Goal: Task Accomplishment & Management: Manage account settings

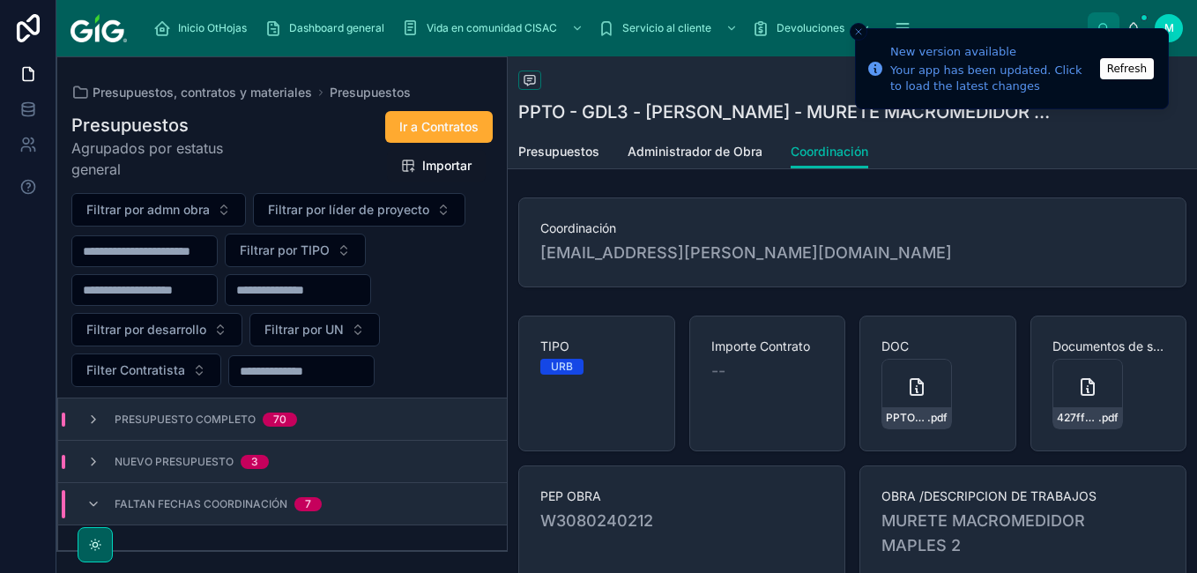
click at [235, 509] on span "Faltan fechas coordinación" at bounding box center [201, 504] width 173 height 14
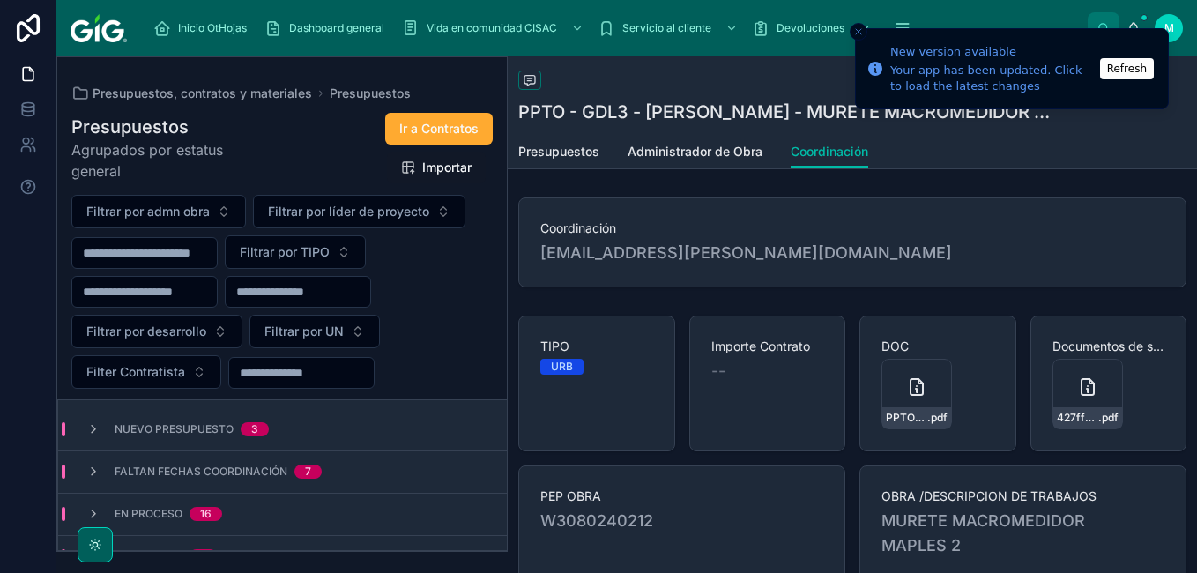
scroll to position [62, 0]
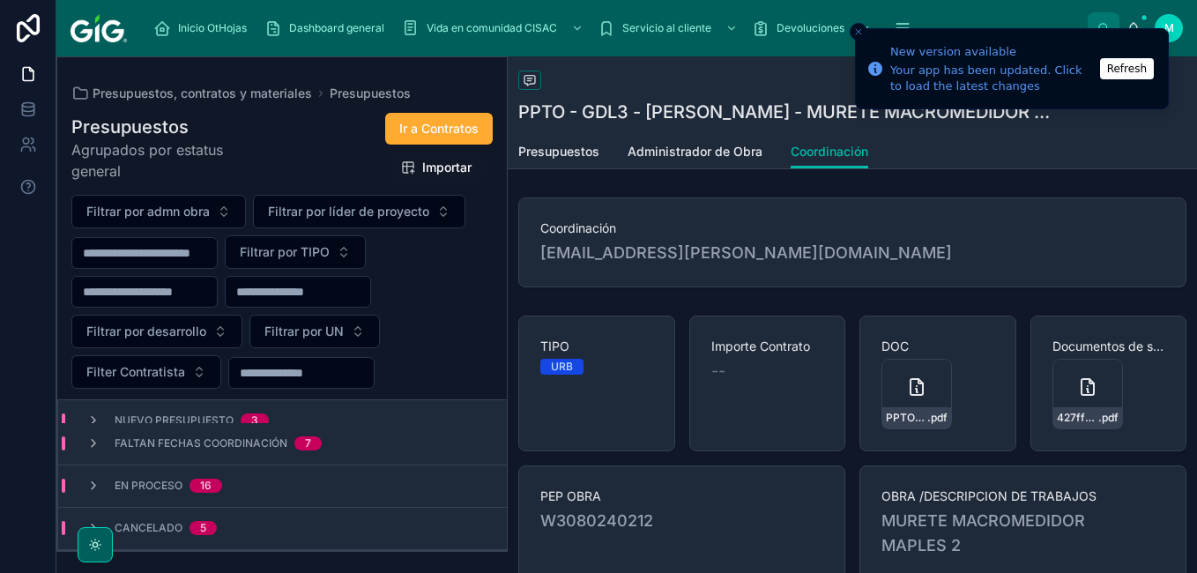
click at [220, 448] on span "Faltan fechas coordinación" at bounding box center [201, 443] width 173 height 14
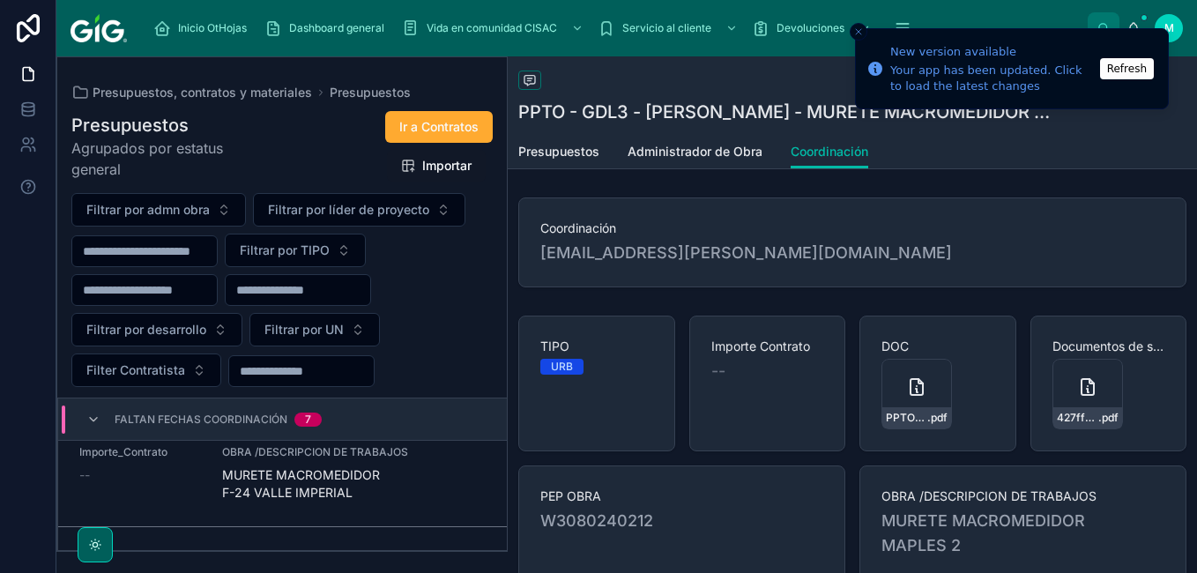
scroll to position [503, 0]
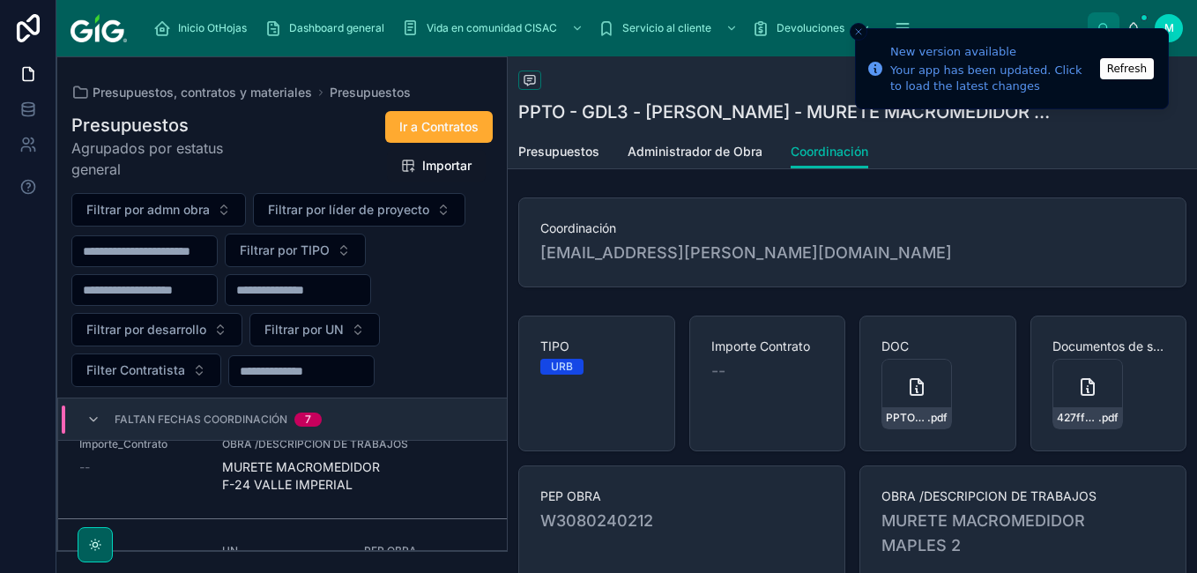
click at [391, 467] on span "MURETE MACROMEDIDOR F-24 VALLE IMPERIAL" at bounding box center [354, 475] width 264 height 35
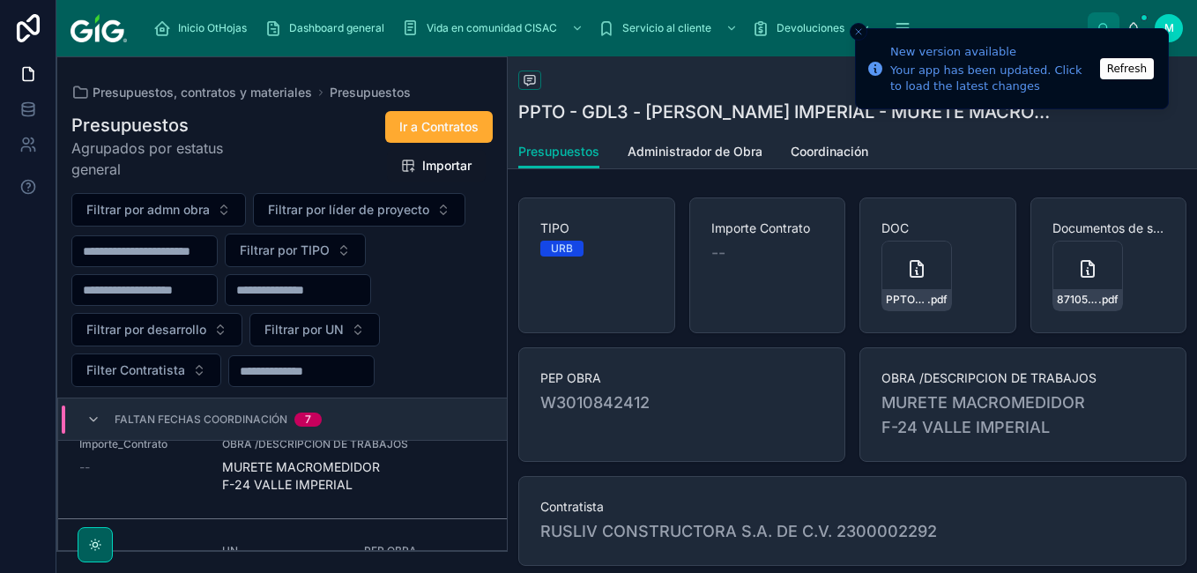
scroll to position [56, 0]
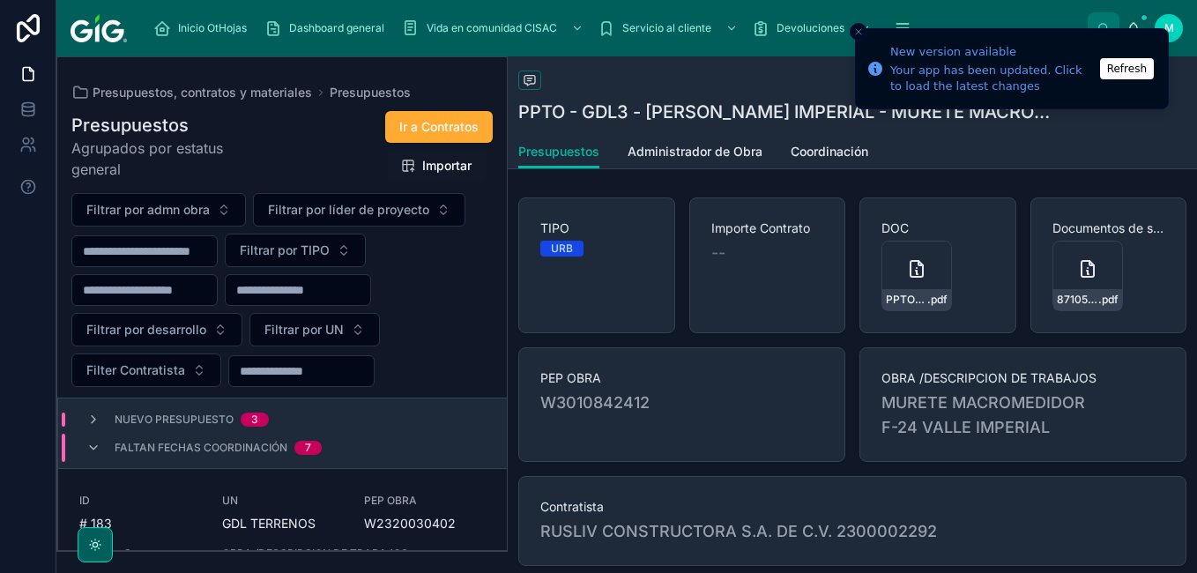
click at [833, 137] on link "Coordinación" at bounding box center [830, 153] width 78 height 35
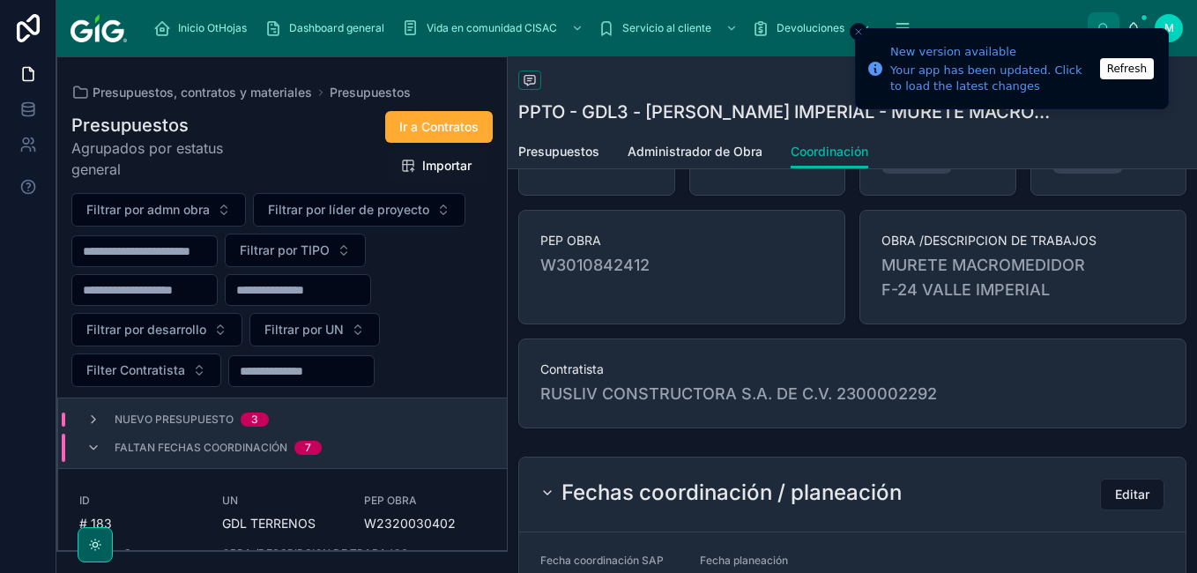
scroll to position [265, 0]
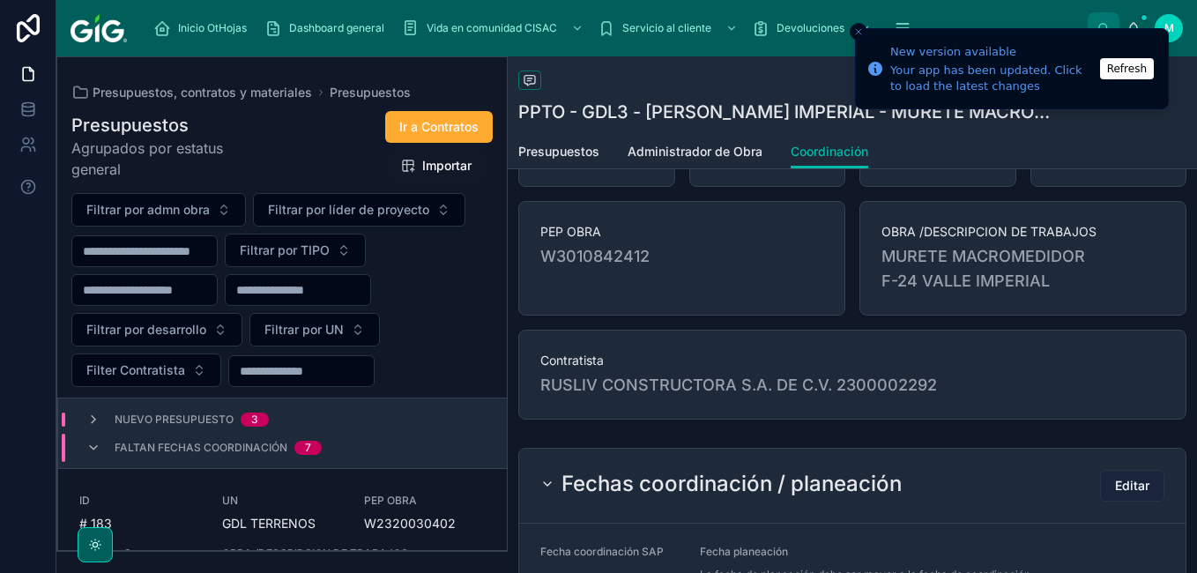
click at [1115, 489] on span "Editar" at bounding box center [1132, 486] width 34 height 18
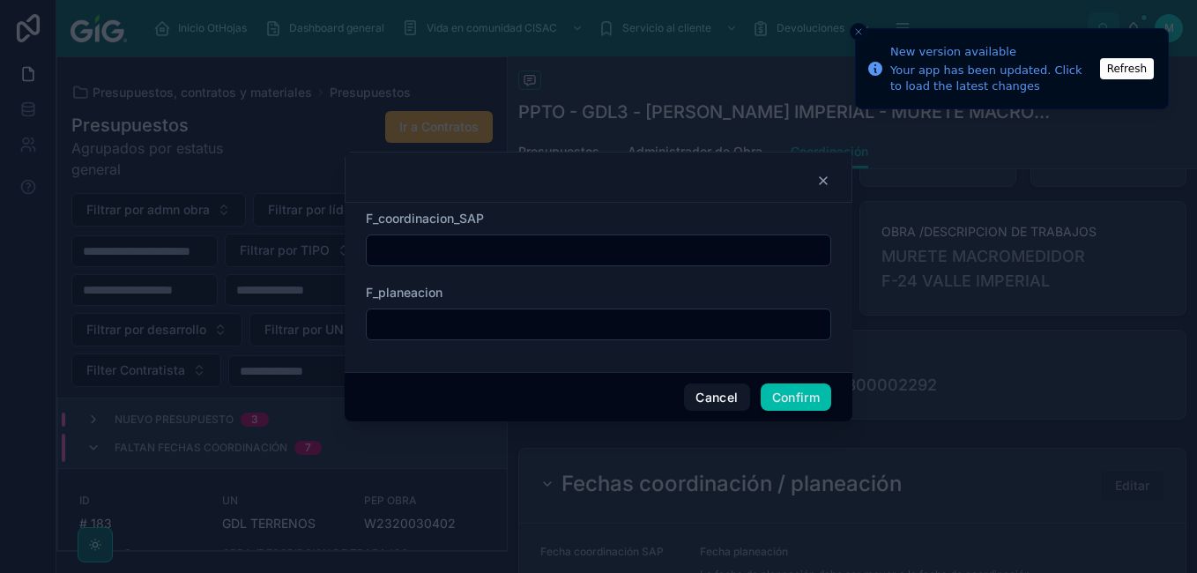
click at [518, 328] on input "text" at bounding box center [599, 324] width 464 height 25
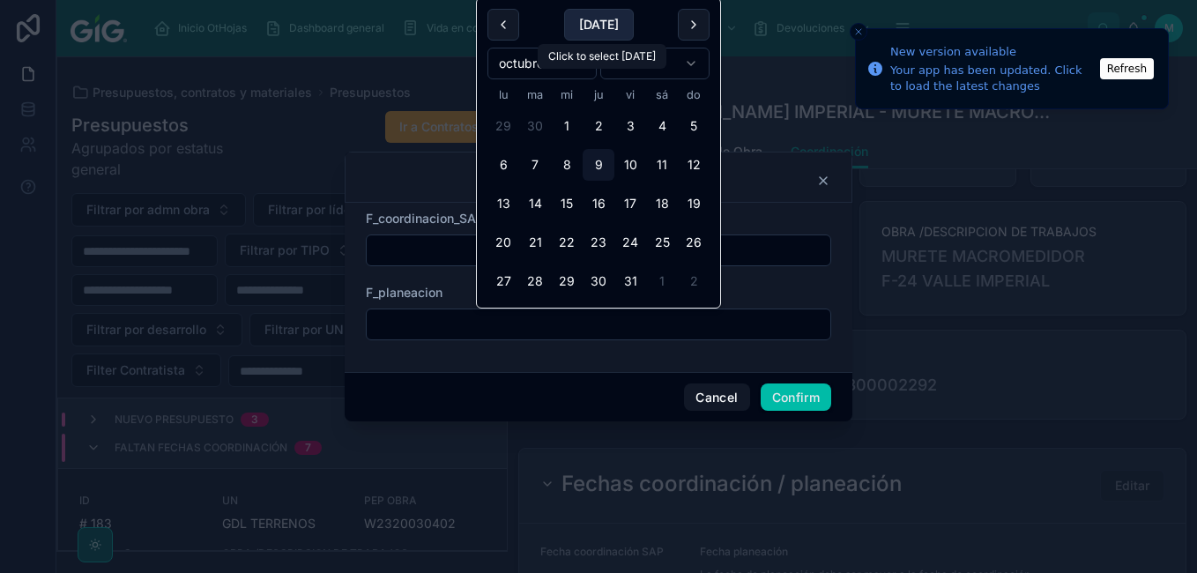
click at [607, 26] on button "[DATE]" at bounding box center [599, 25] width 70 height 32
type input "*********"
click at [804, 397] on button "Confirm" at bounding box center [796, 398] width 71 height 28
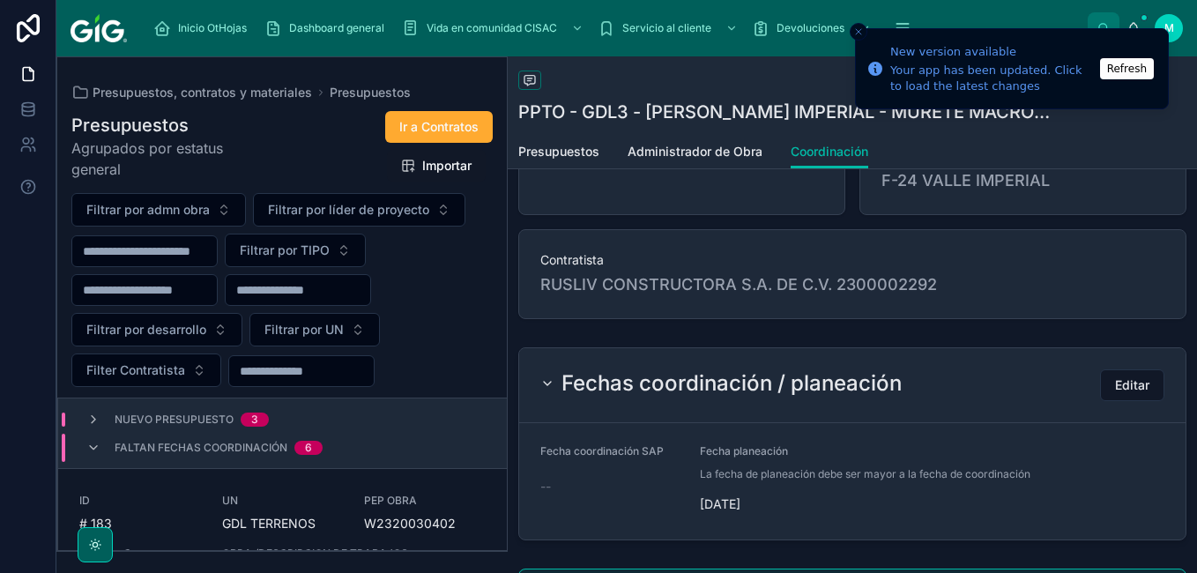
scroll to position [359, 0]
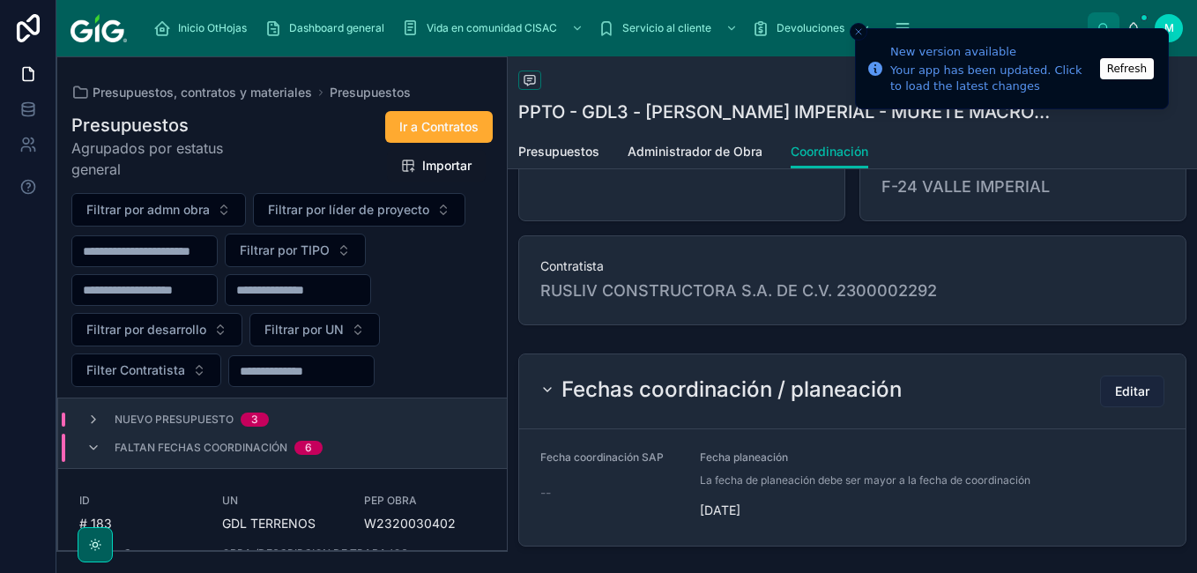
click at [1129, 393] on span "Editar" at bounding box center [1132, 392] width 34 height 18
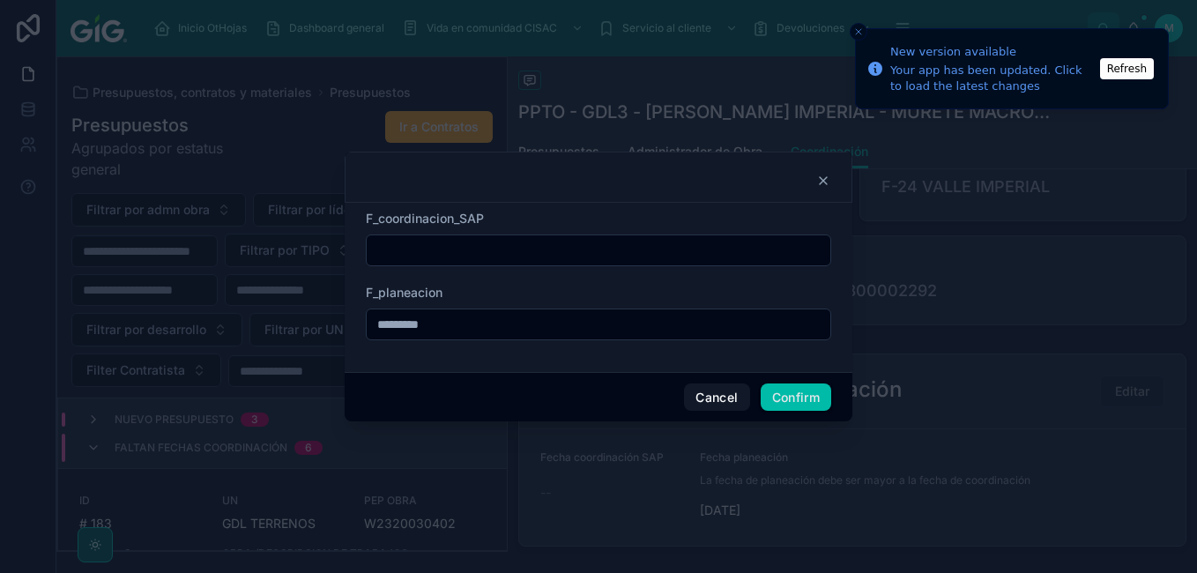
click at [481, 244] on input "text" at bounding box center [599, 250] width 464 height 25
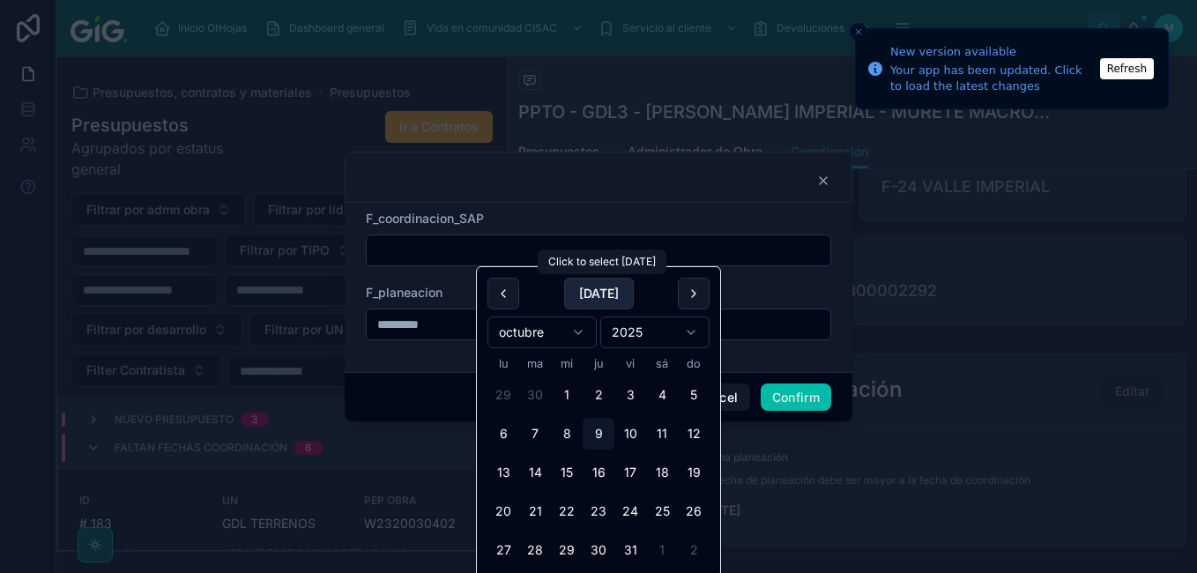
click at [586, 294] on button "[DATE]" at bounding box center [599, 294] width 70 height 32
type input "*********"
click at [784, 399] on button "Confirm" at bounding box center [796, 398] width 71 height 28
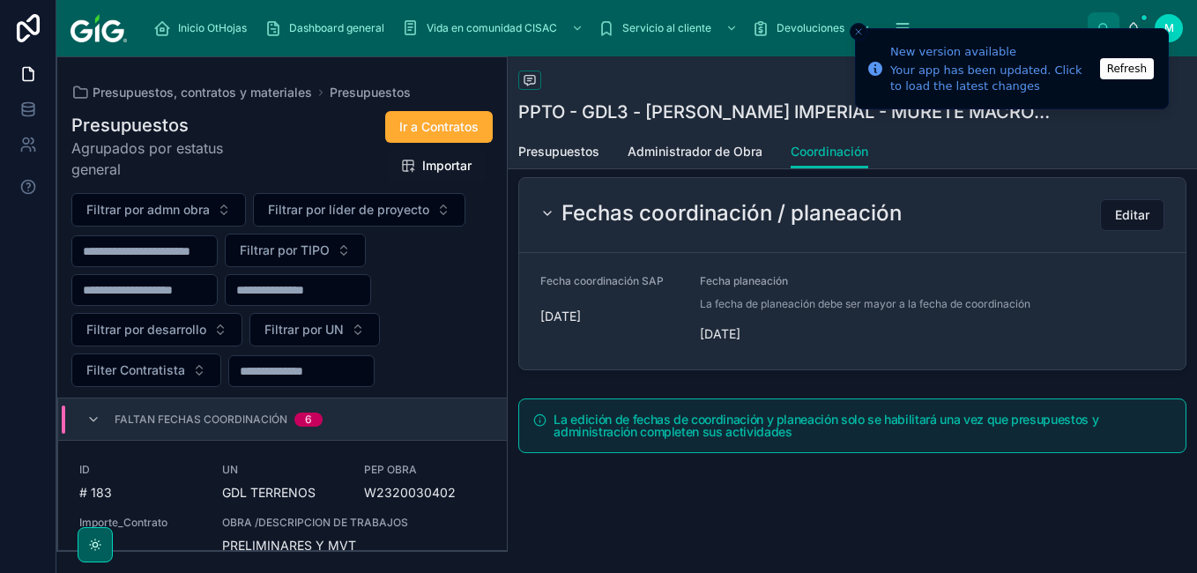
scroll to position [56, 0]
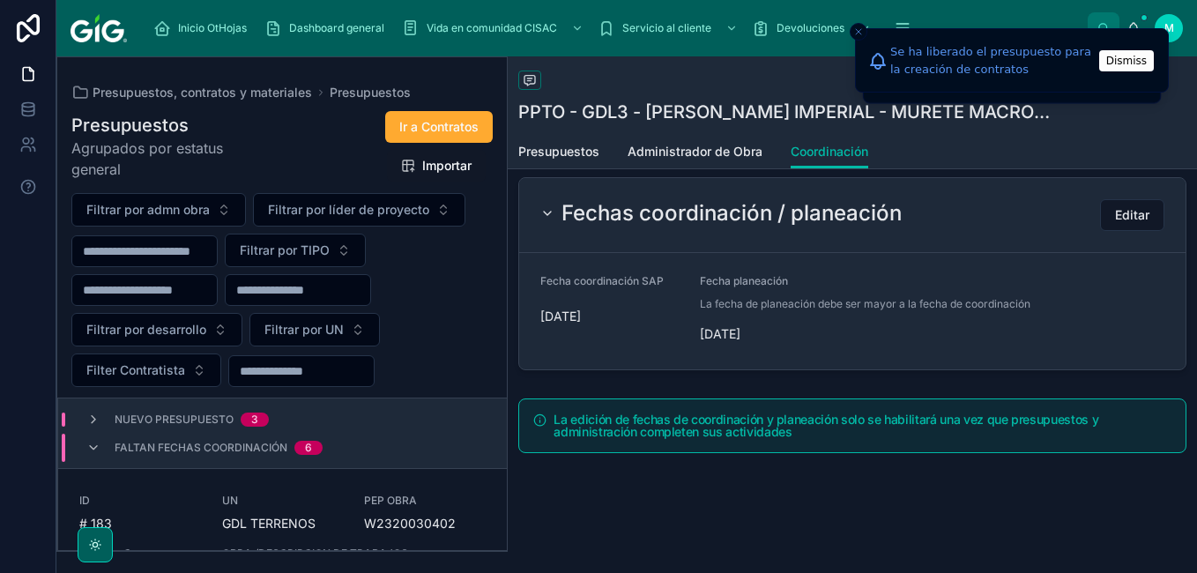
click at [267, 508] on div "UN GDL TERRENOS" at bounding box center [283, 513] width 122 height 39
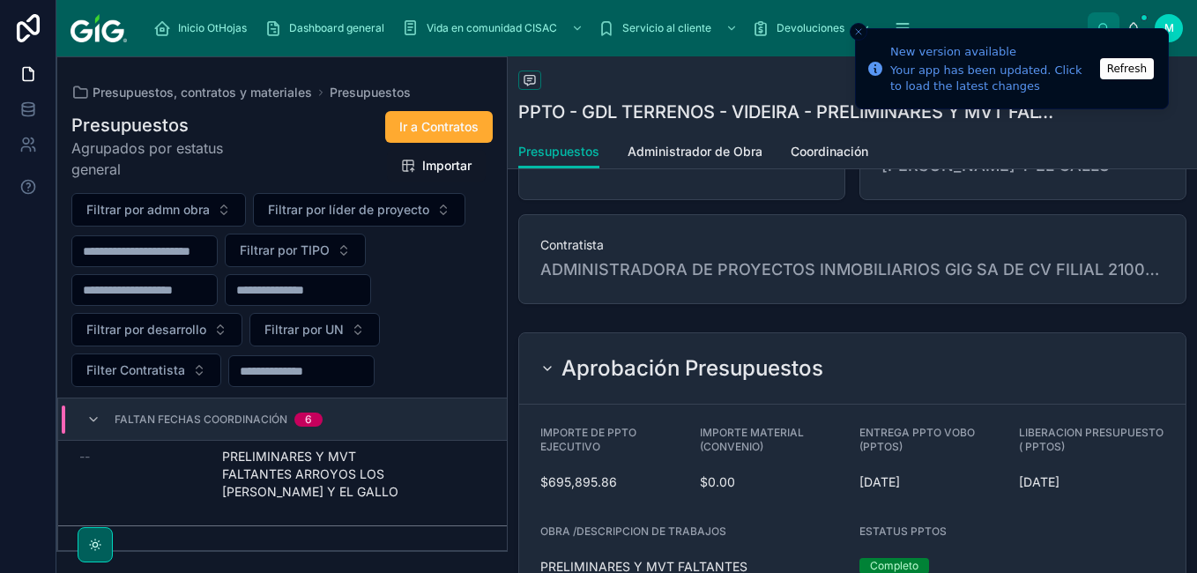
scroll to position [617, 0]
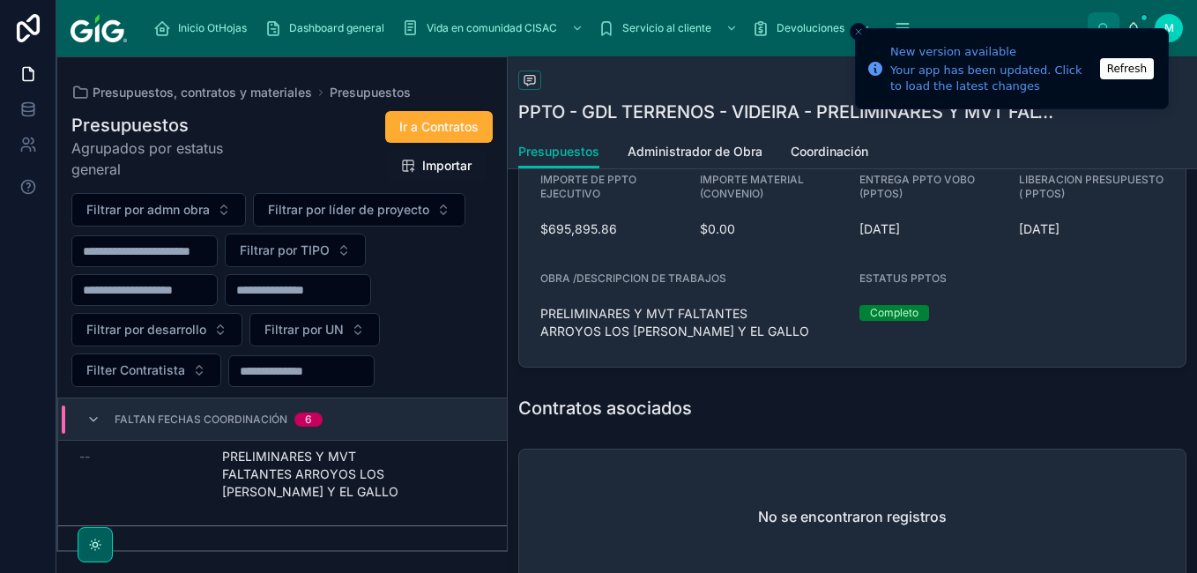
click at [852, 151] on span "Coordinación" at bounding box center [830, 152] width 78 height 18
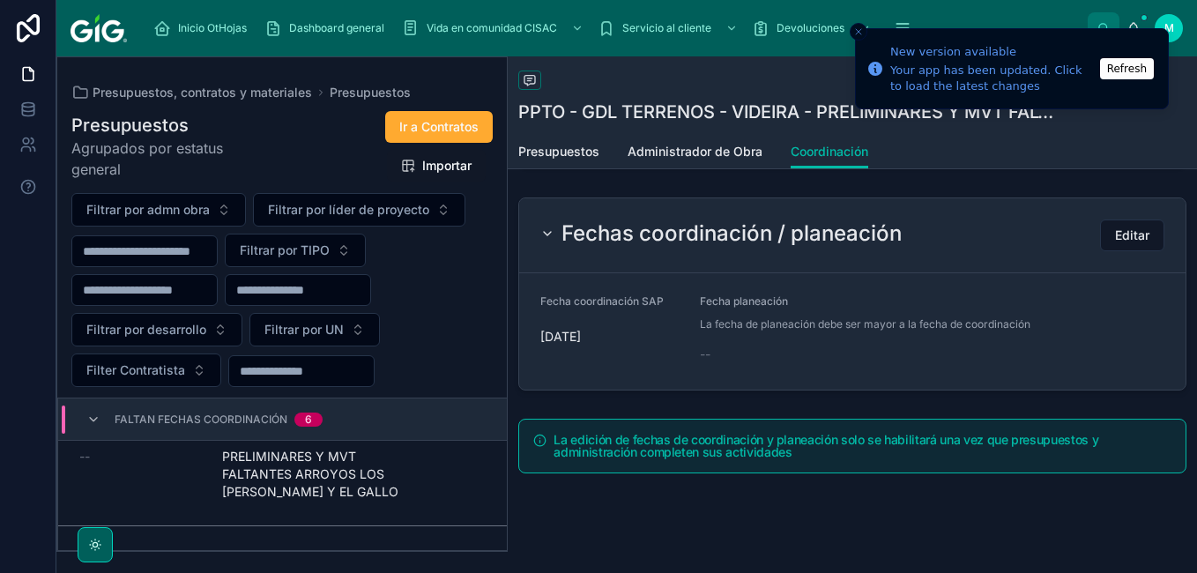
scroll to position [613, 0]
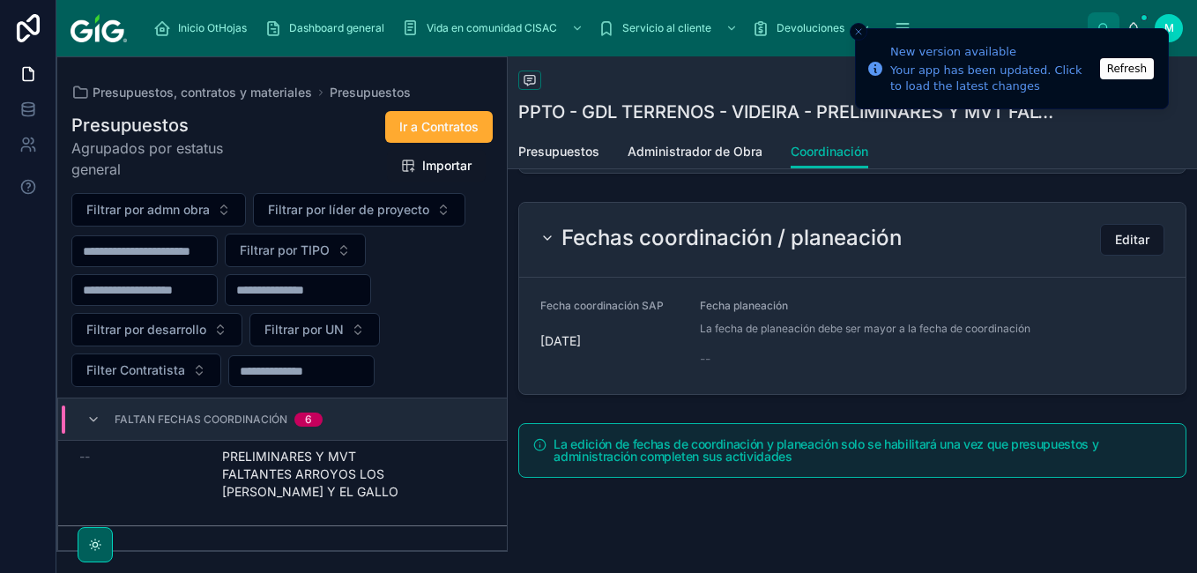
click at [969, 322] on span "La fecha de planeación debe ser mayor a la fecha de coordinación" at bounding box center [865, 329] width 331 height 14
click at [1132, 231] on span "Editar" at bounding box center [1132, 240] width 34 height 18
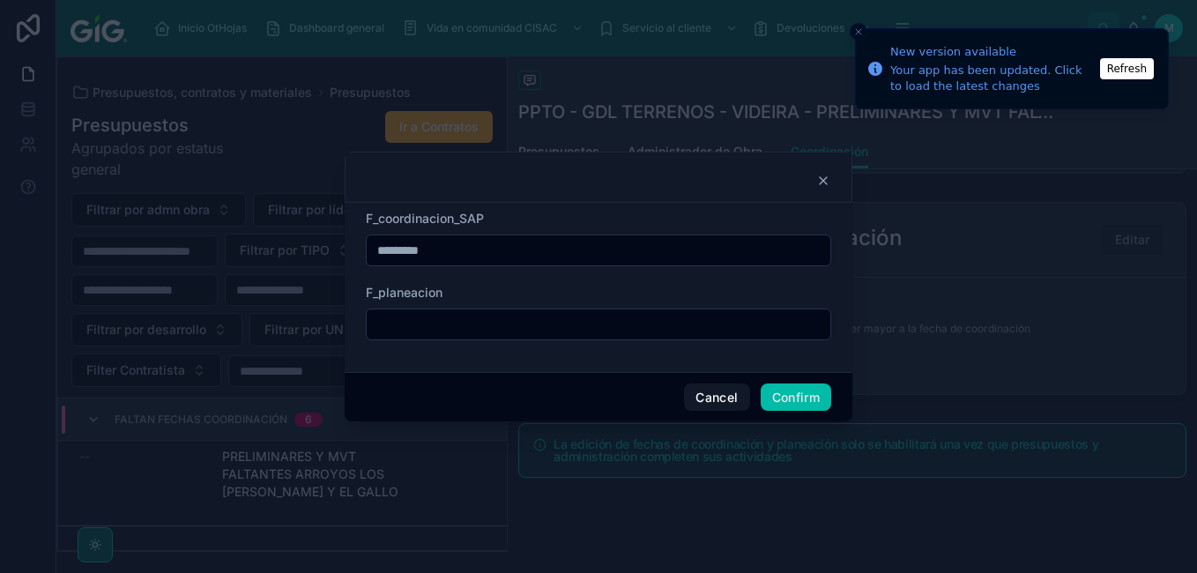
click at [522, 324] on input "text" at bounding box center [599, 324] width 464 height 25
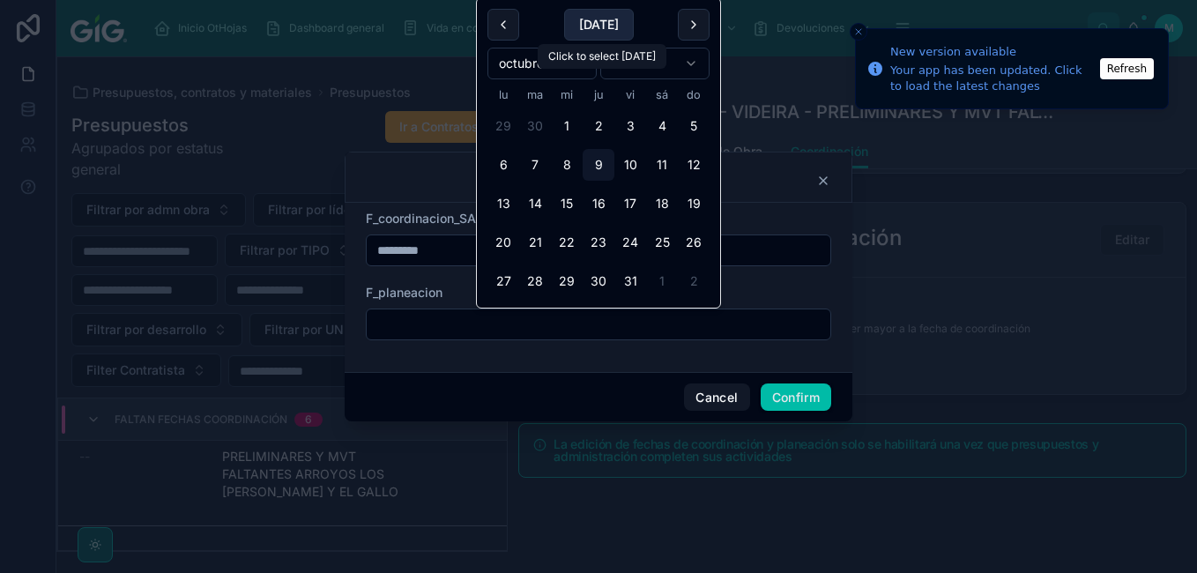
click at [619, 24] on button "[DATE]" at bounding box center [599, 25] width 70 height 32
type input "*********"
click at [613, 386] on div "Cancel Confirm" at bounding box center [599, 397] width 508 height 50
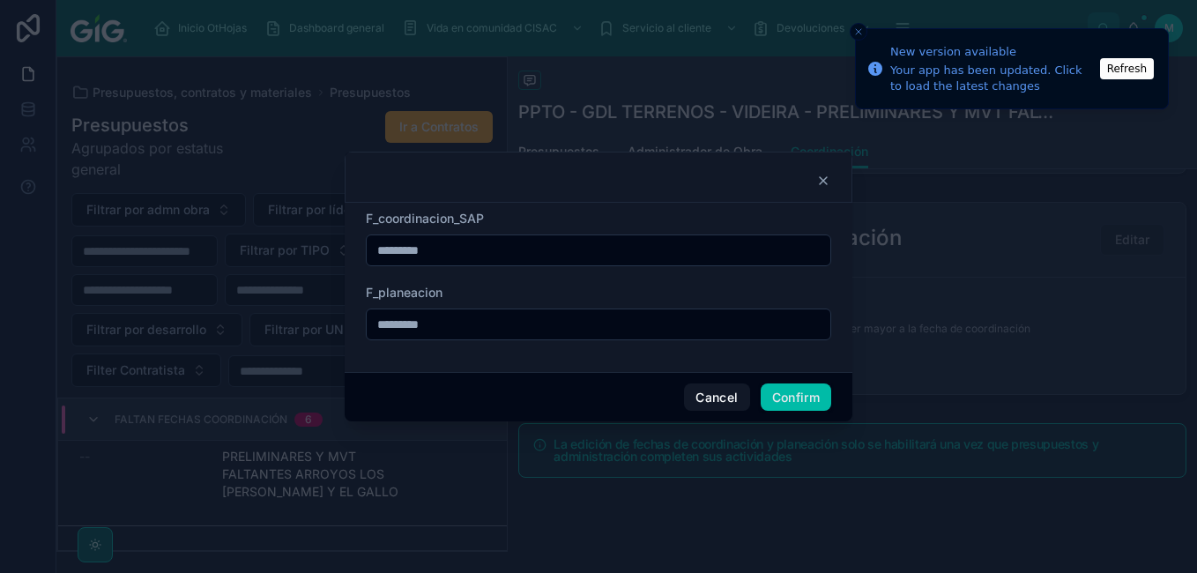
click at [801, 392] on button "Confirm" at bounding box center [796, 398] width 71 height 28
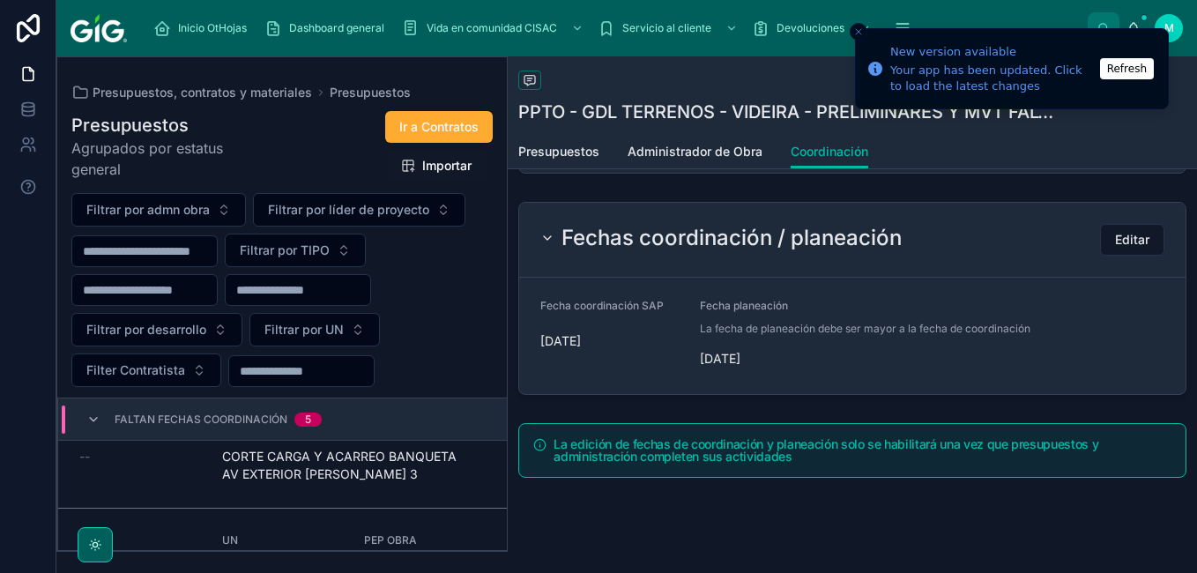
scroll to position [265, 0]
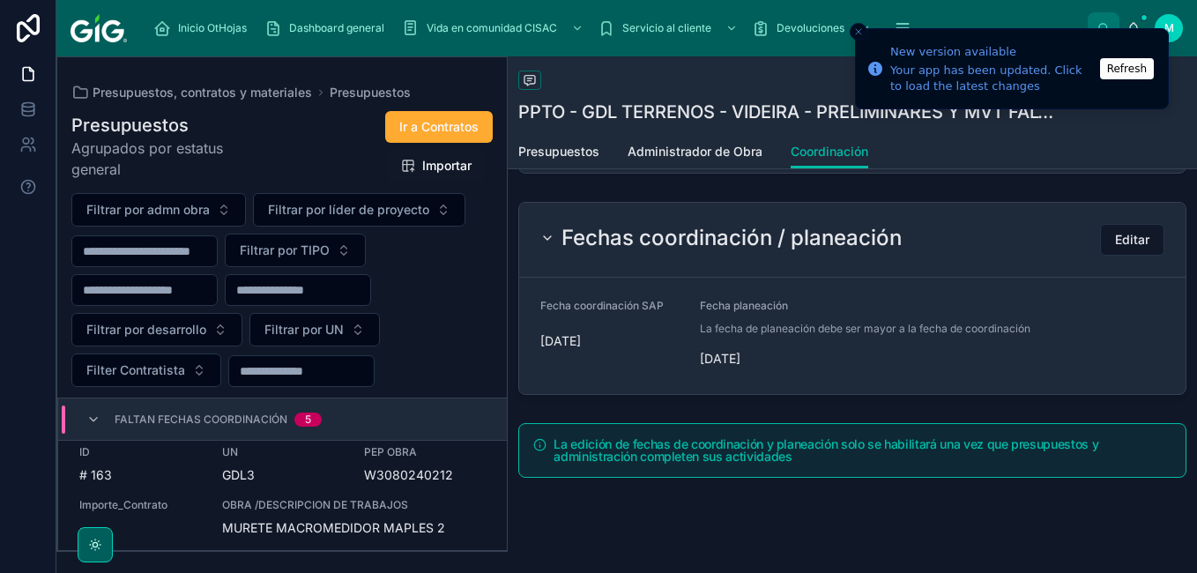
click at [443, 500] on span "OBRA /DESCRIPCION DE TRABAJOS" at bounding box center [354, 505] width 264 height 14
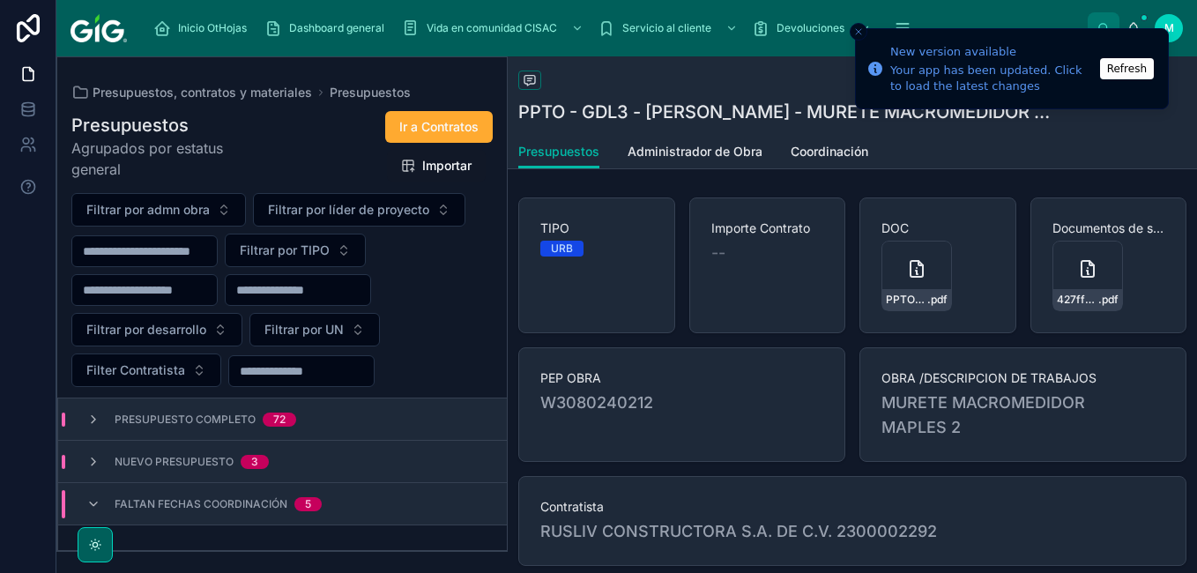
click at [853, 154] on span "Coordinación" at bounding box center [830, 152] width 78 height 18
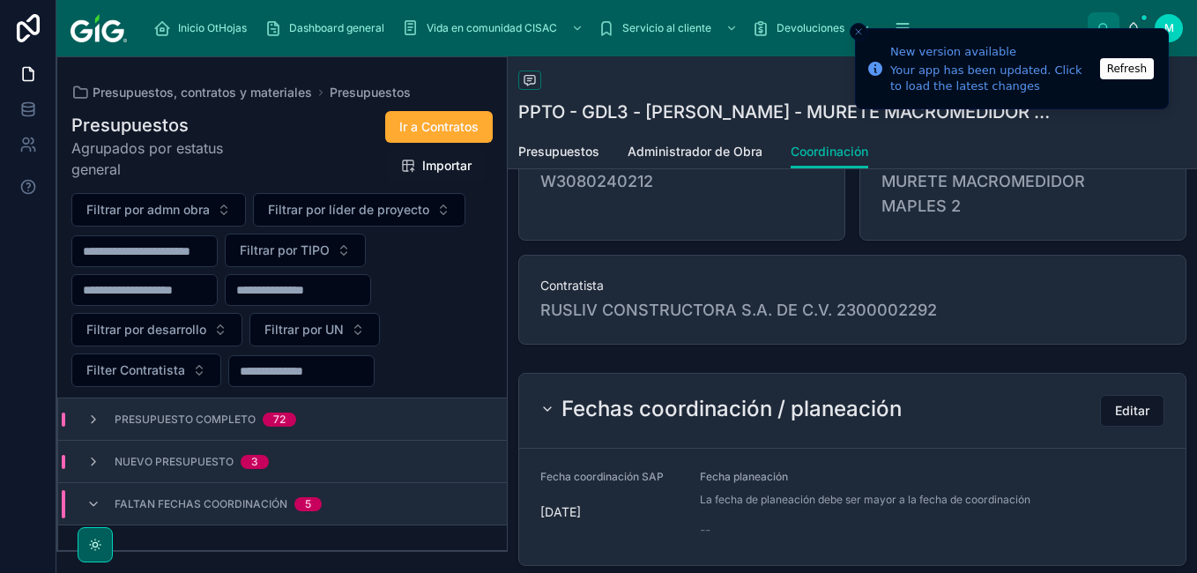
scroll to position [353, 0]
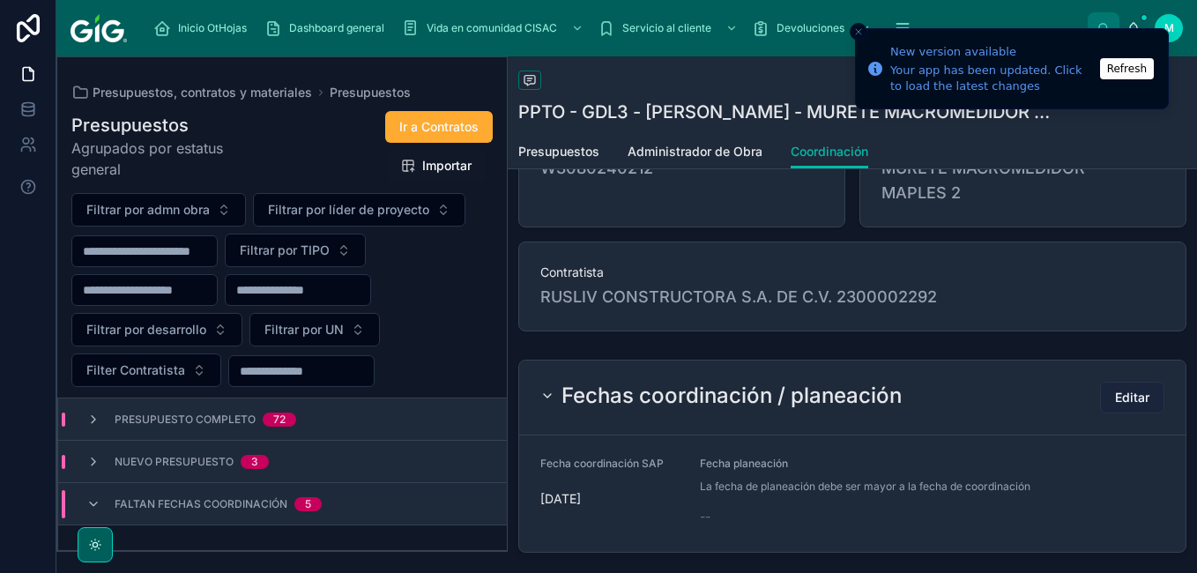
click at [1118, 404] on span "Editar" at bounding box center [1132, 398] width 34 height 18
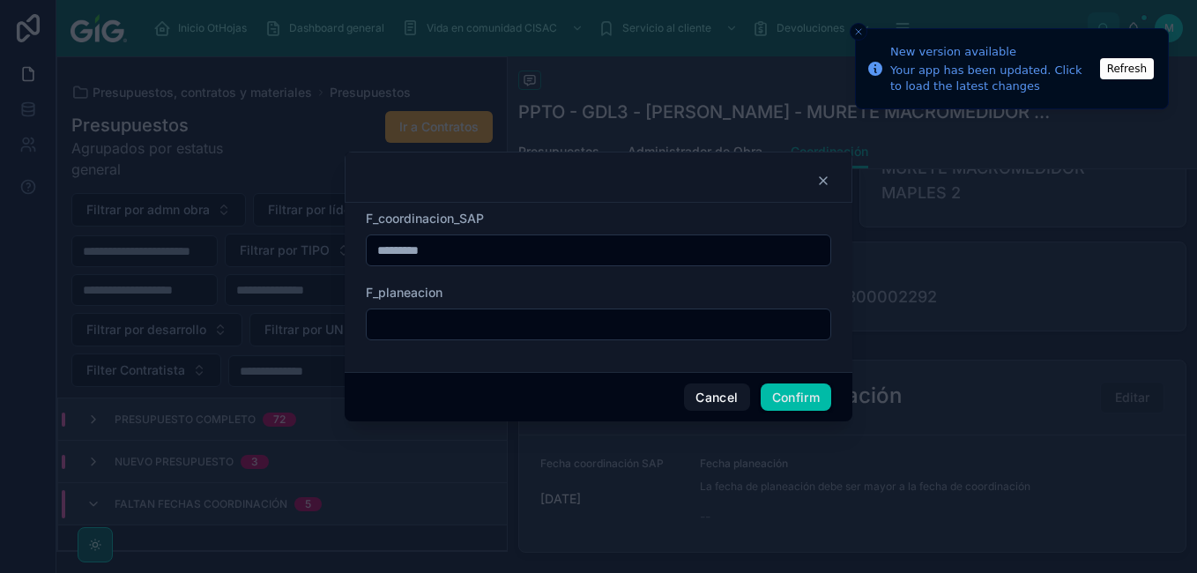
click at [444, 325] on input "text" at bounding box center [599, 324] width 464 height 25
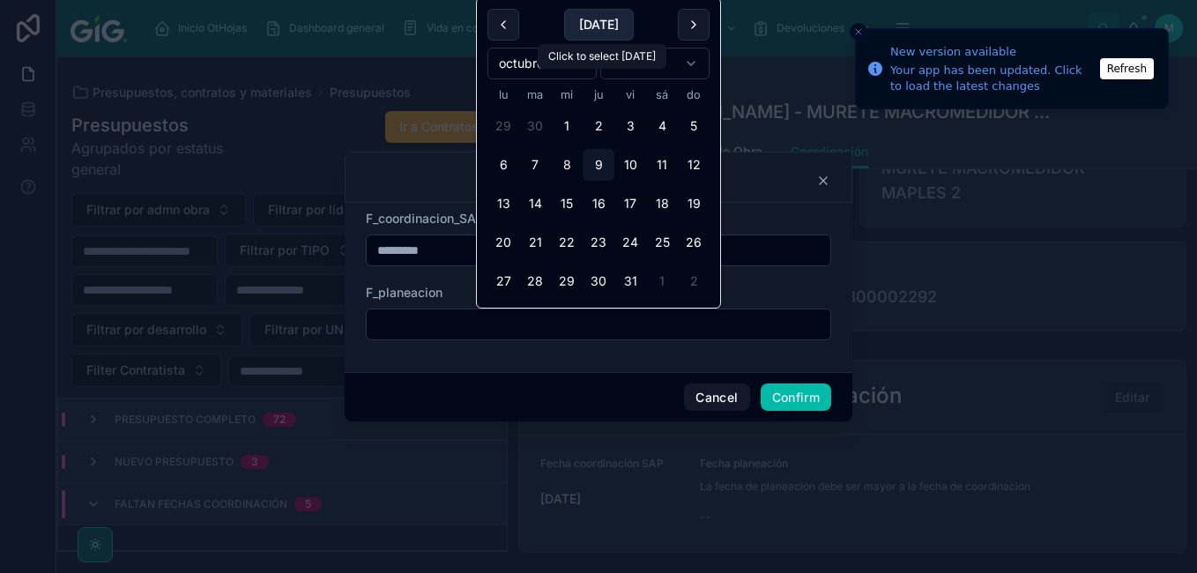
click at [613, 17] on button "[DATE]" at bounding box center [599, 25] width 70 height 32
type input "*********"
click at [785, 397] on button "Confirm" at bounding box center [796, 398] width 71 height 28
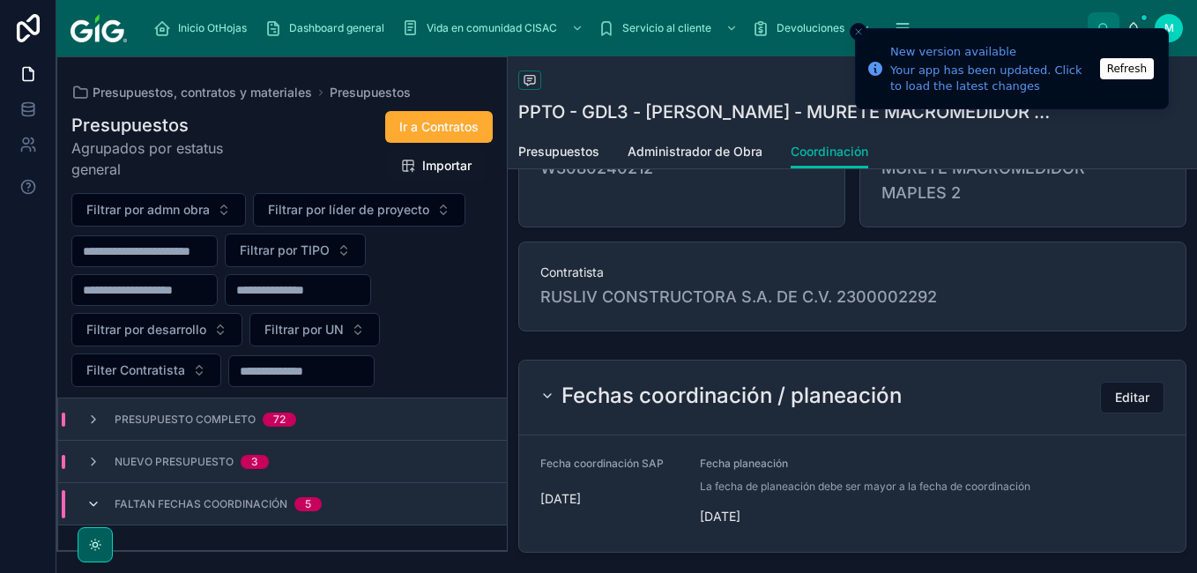
click at [86, 506] on icon at bounding box center [93, 504] width 14 height 14
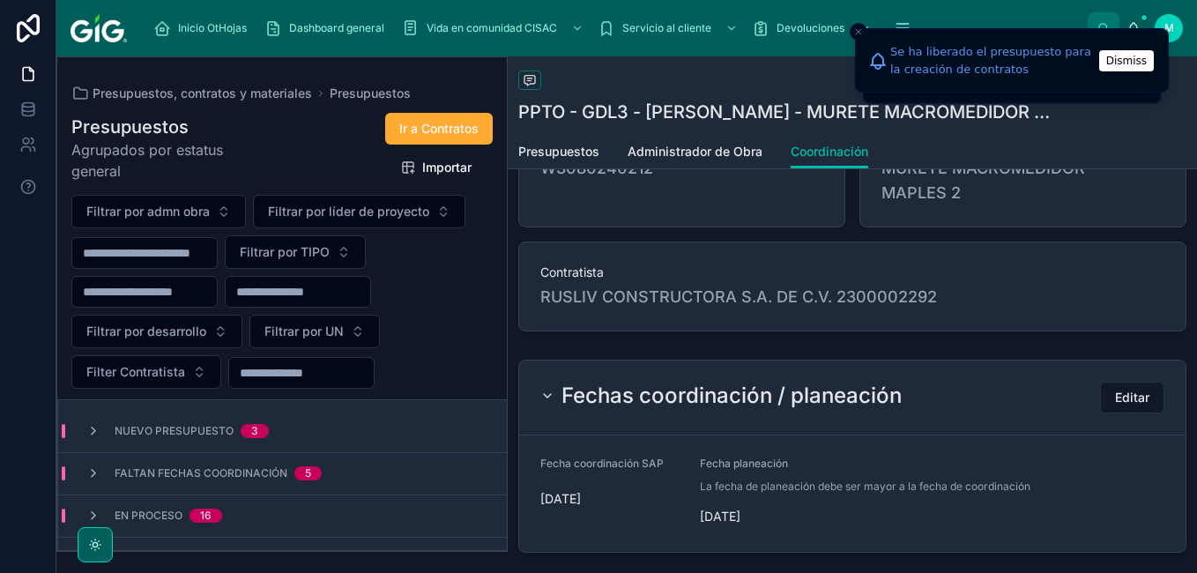
scroll to position [62, 0]
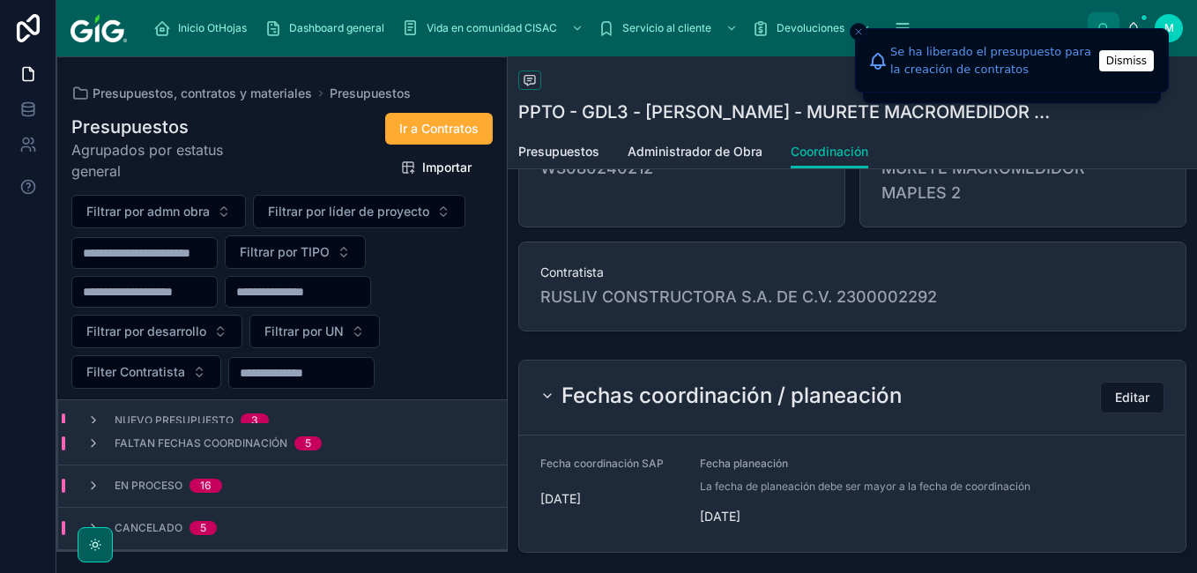
click at [82, 440] on div "Faltan fechas coordinación 5" at bounding box center [204, 443] width 278 height 14
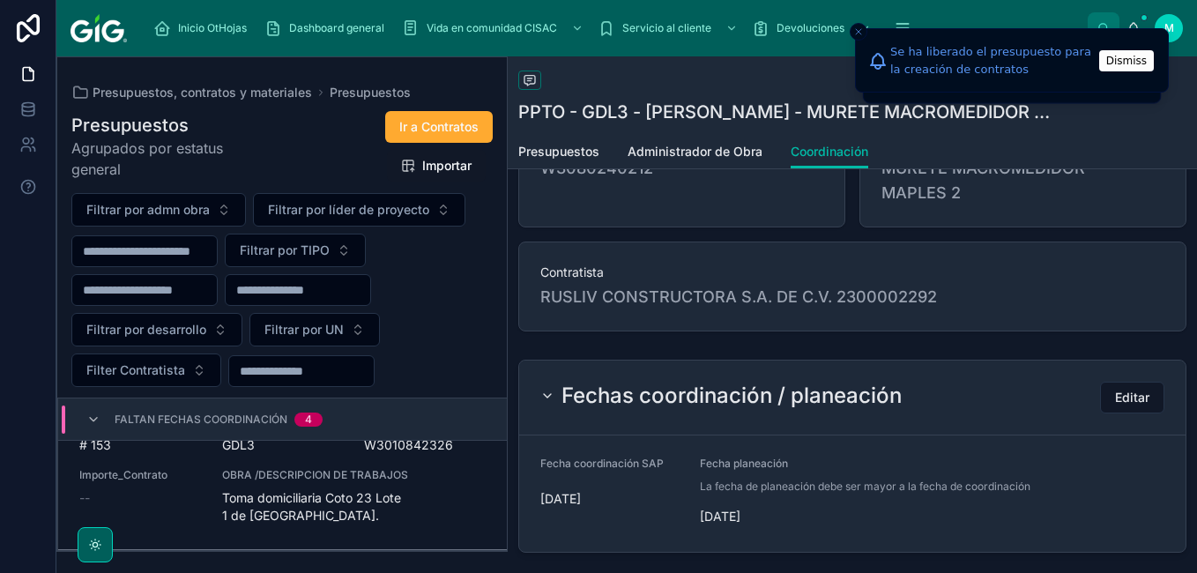
scroll to position [326, 0]
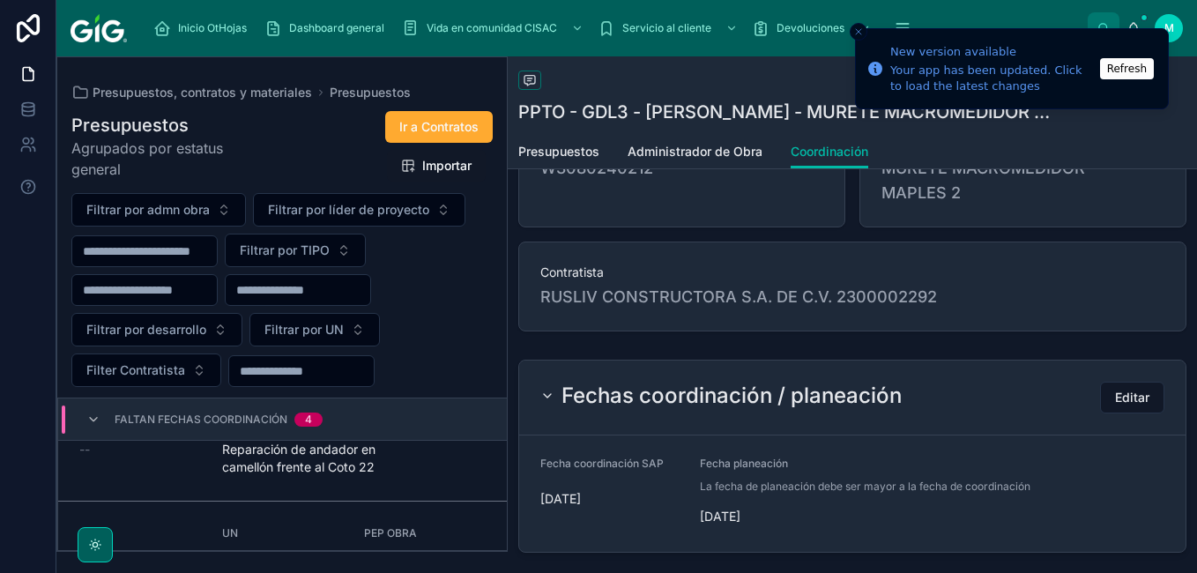
click at [395, 460] on span "Reparación de andador en camellón frente al Coto 22" at bounding box center [354, 458] width 264 height 35
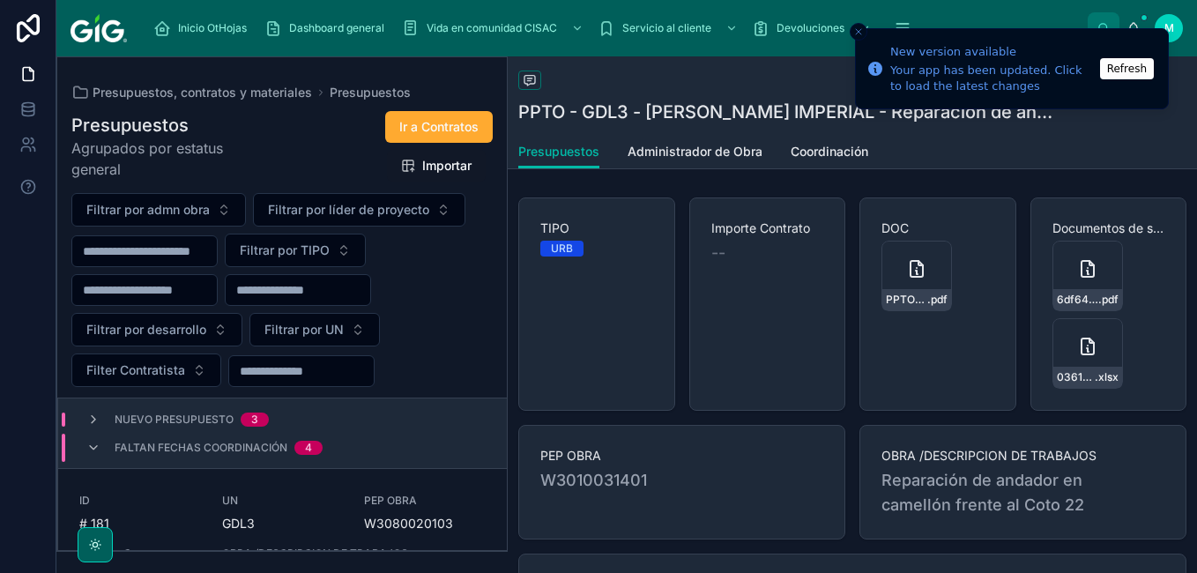
click at [853, 158] on span "Coordinación" at bounding box center [830, 152] width 78 height 18
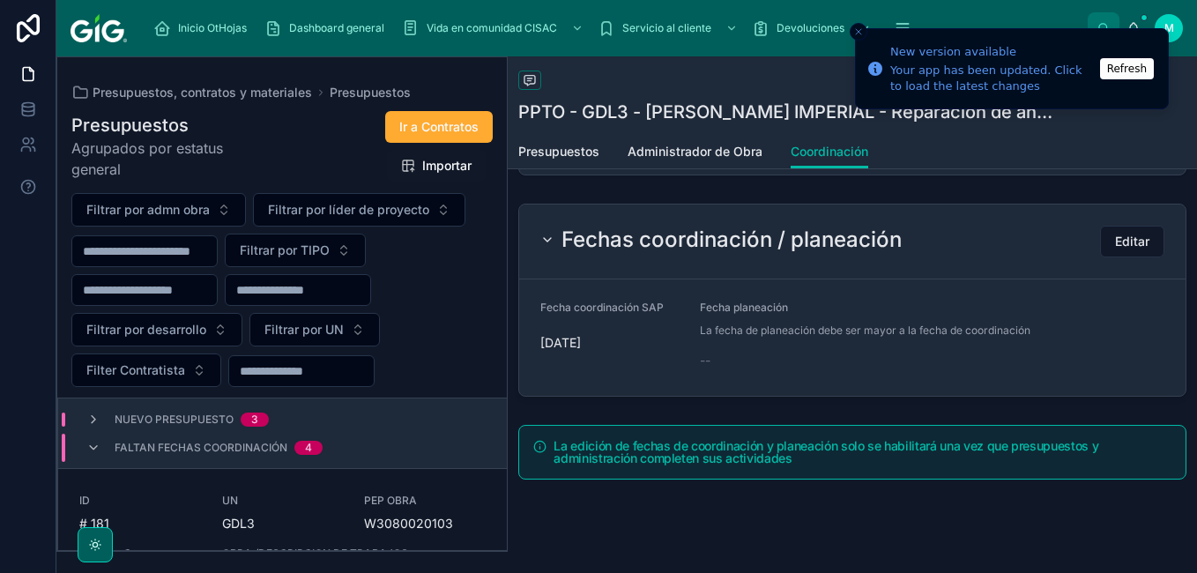
scroll to position [613, 0]
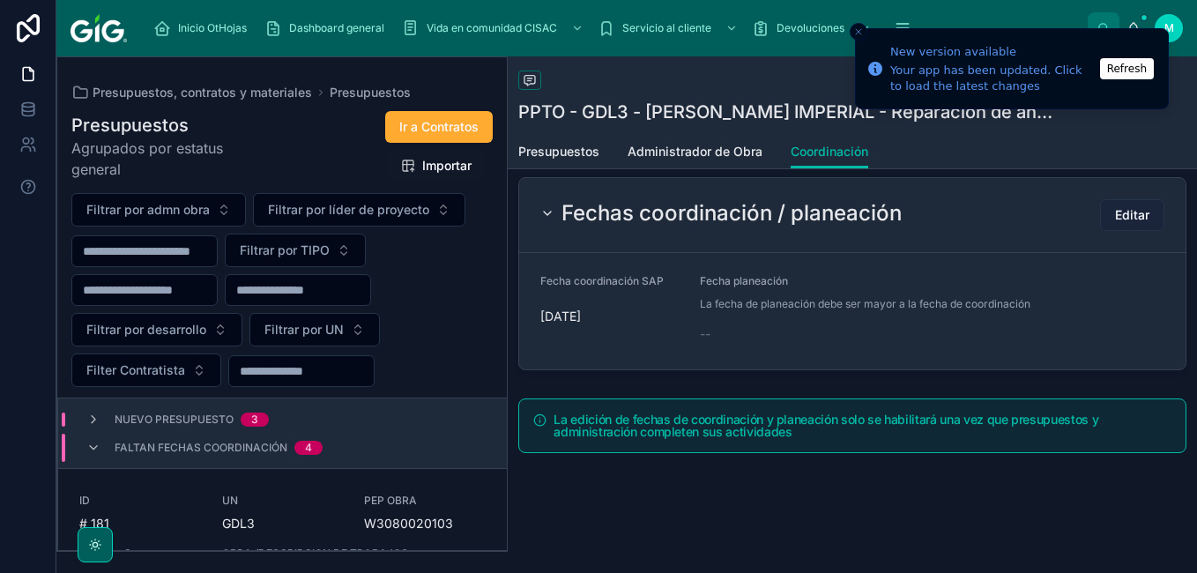
click at [1132, 220] on span "Editar" at bounding box center [1132, 215] width 34 height 18
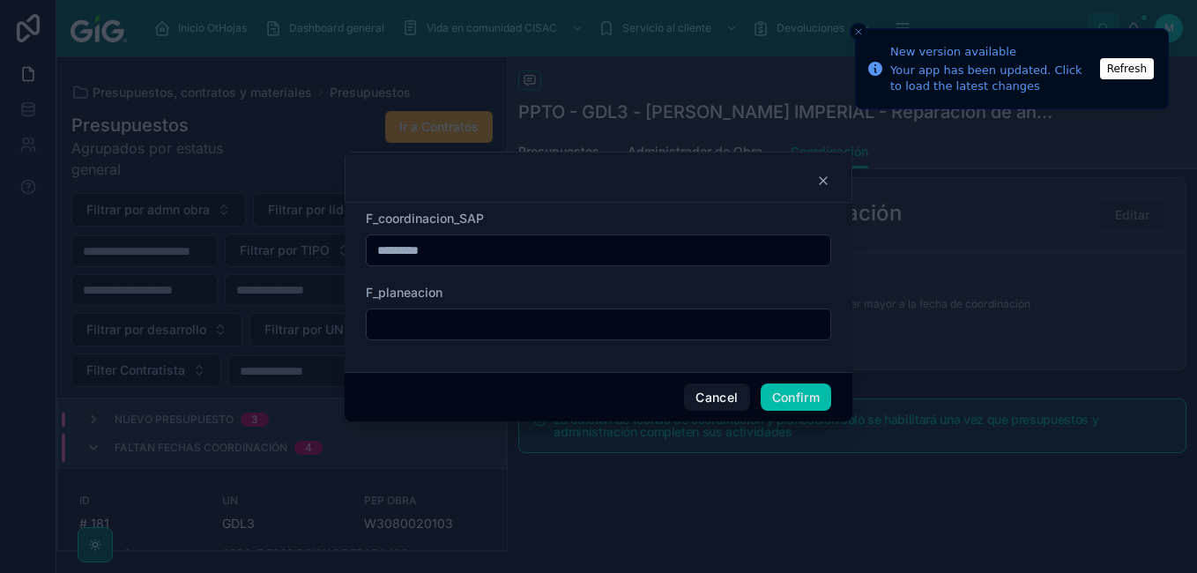
click at [575, 328] on input "text" at bounding box center [599, 324] width 464 height 25
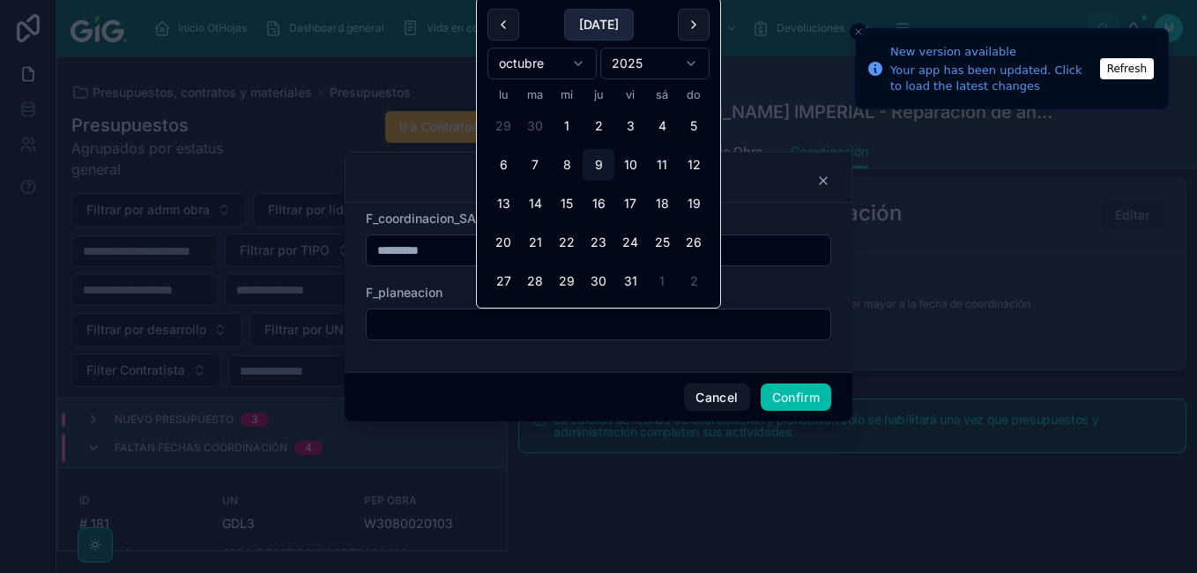
click at [615, 24] on button "[DATE]" at bounding box center [599, 25] width 70 height 32
type input "*********"
click at [797, 391] on button "Confirm" at bounding box center [796, 398] width 71 height 28
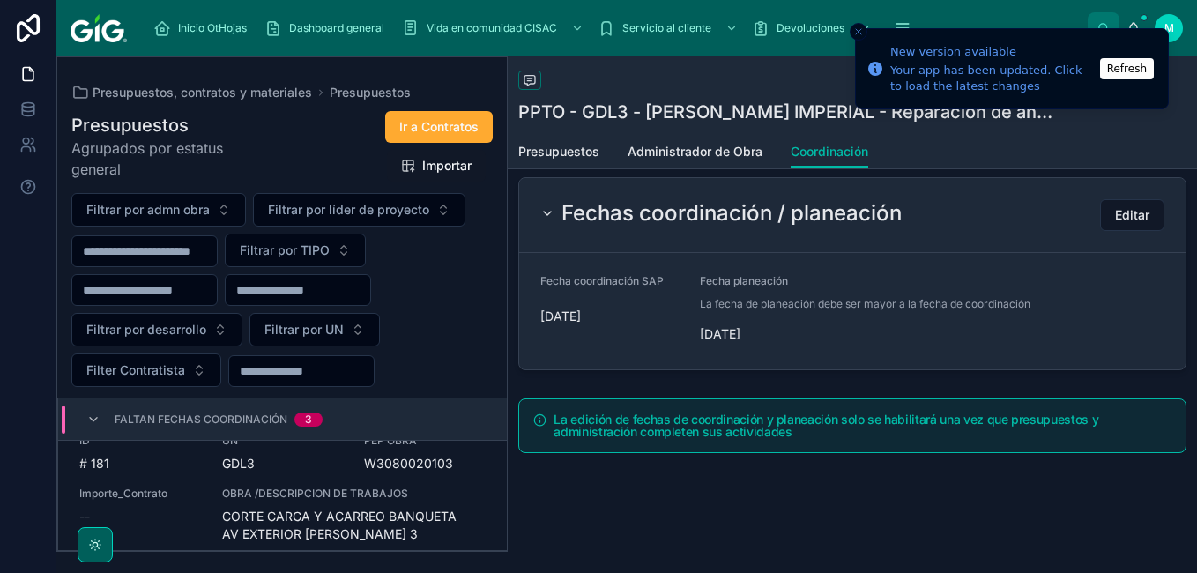
scroll to position [145, 0]
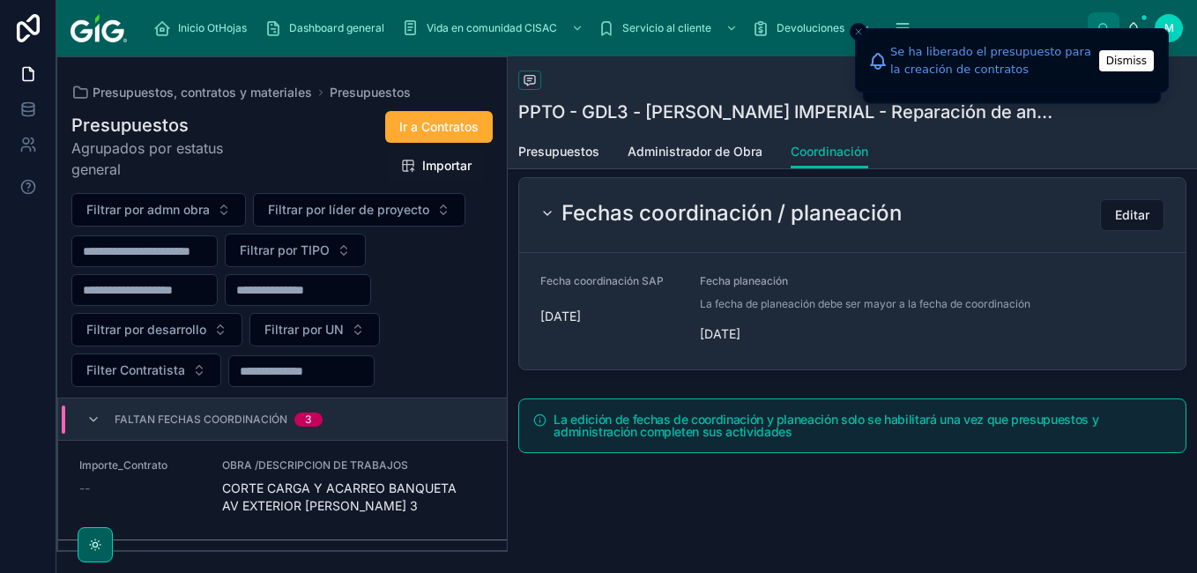
click at [309, 475] on div "OBRA /DESCRIPCION DE TRABAJOS CORTE CARGA Y ACARREO BANQUETA AV EXTERIOR [PERSO…" at bounding box center [354, 486] width 264 height 56
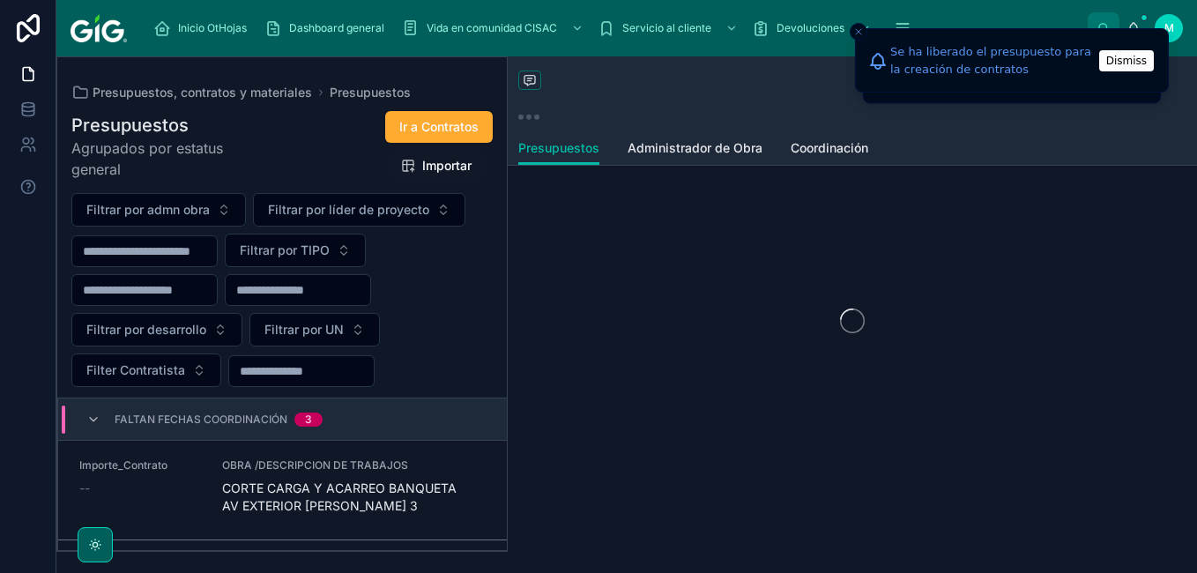
scroll to position [5, 0]
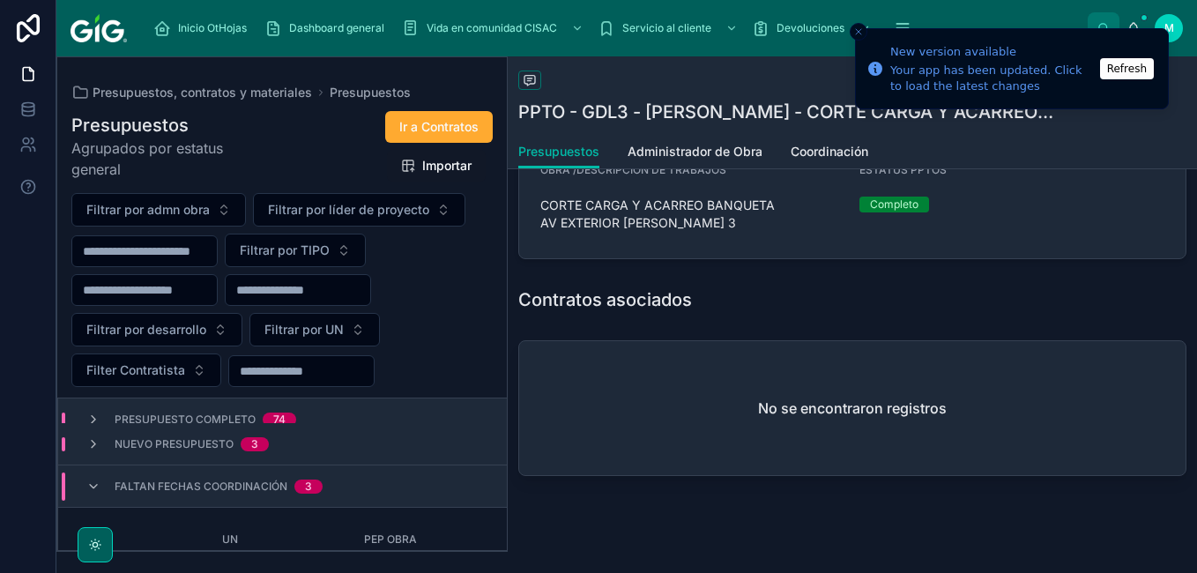
scroll to position [731, 0]
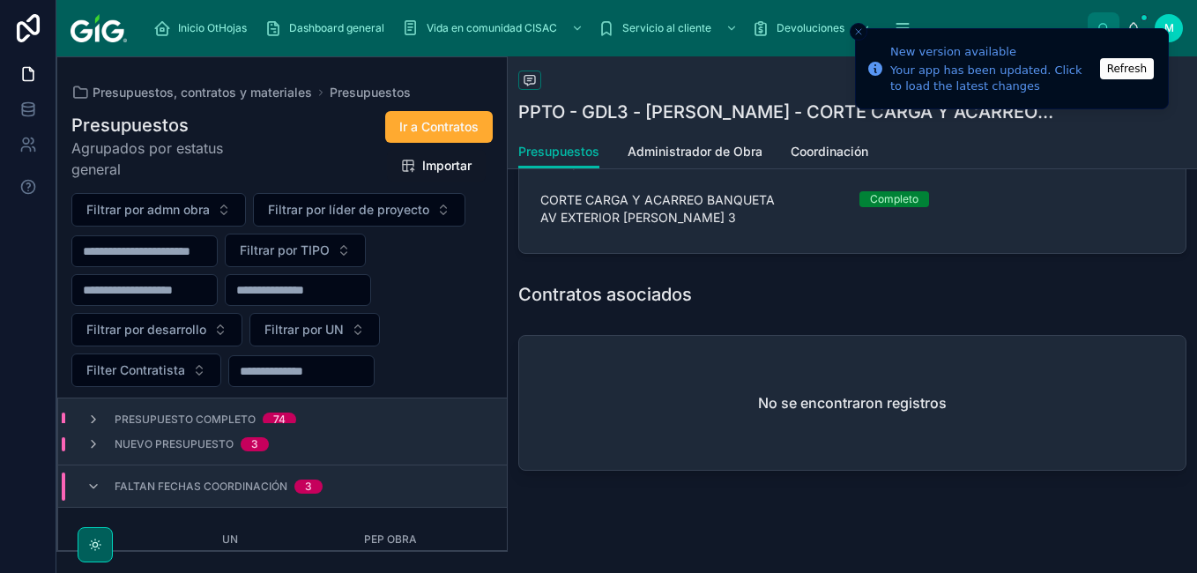
click at [824, 140] on link "Coordinación" at bounding box center [830, 153] width 78 height 35
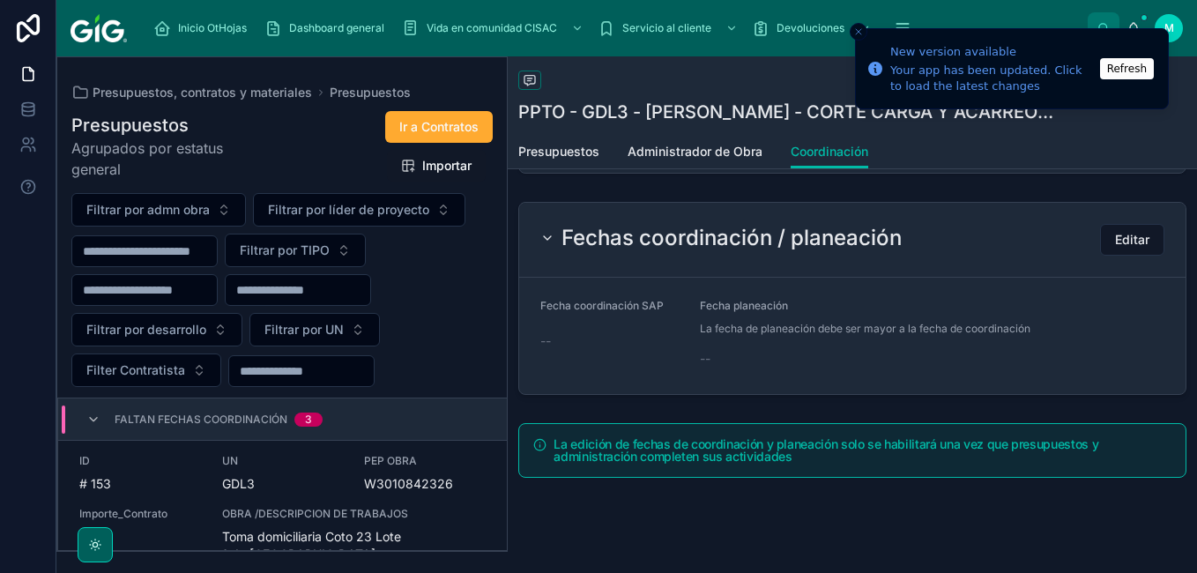
scroll to position [282, 0]
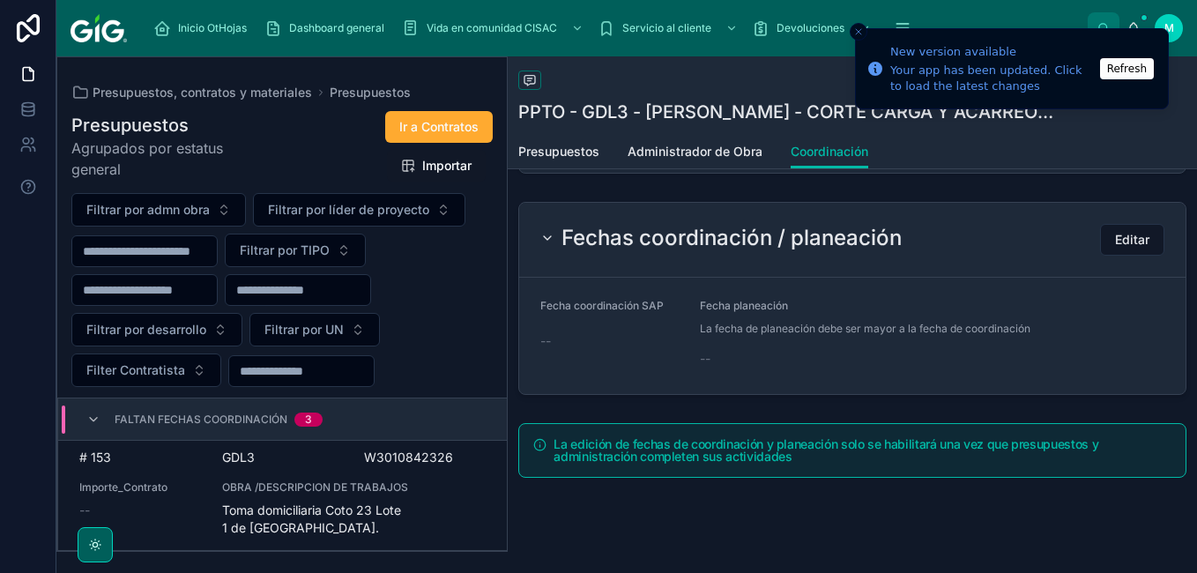
click at [410, 525] on span "Toma domiciliaria Coto 23 Lote 1 de [GEOGRAPHIC_DATA]." at bounding box center [354, 519] width 264 height 35
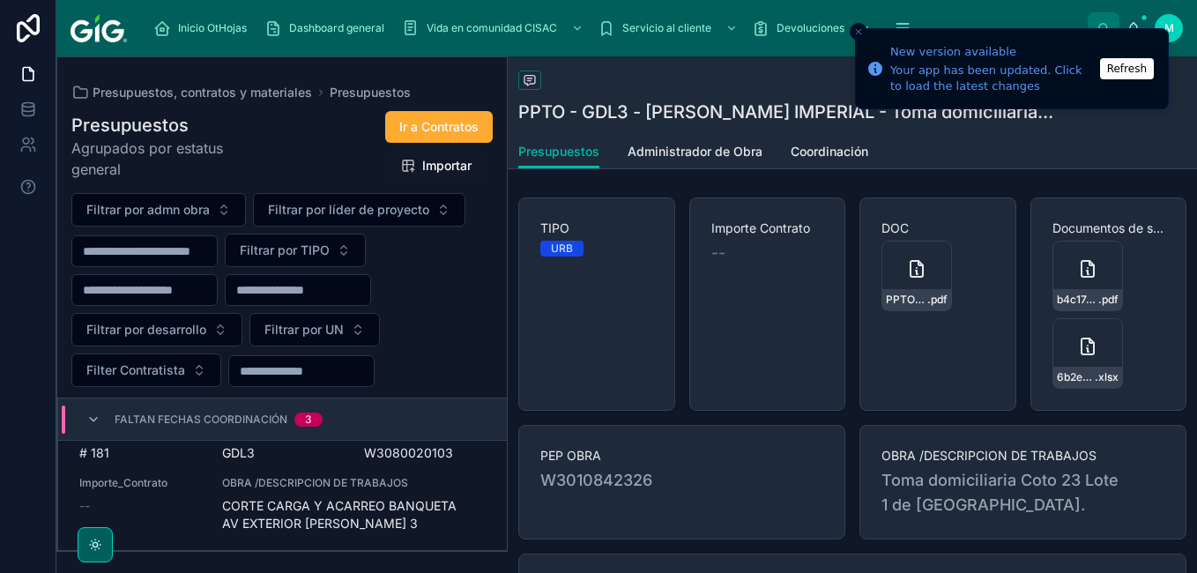
scroll to position [176, 0]
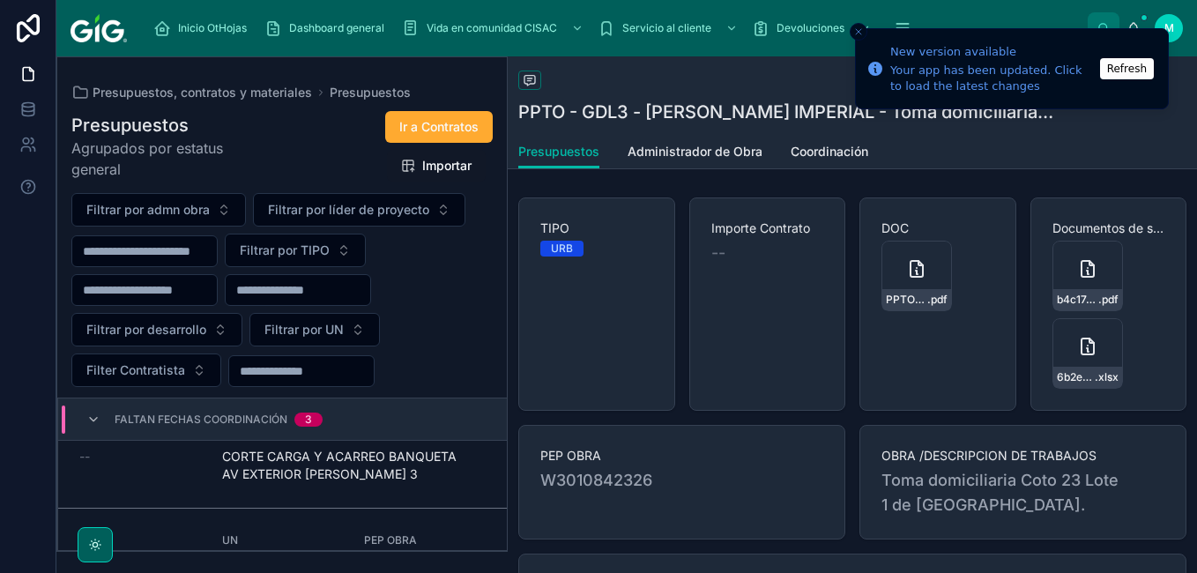
click at [830, 145] on span "Coordinación" at bounding box center [830, 152] width 78 height 18
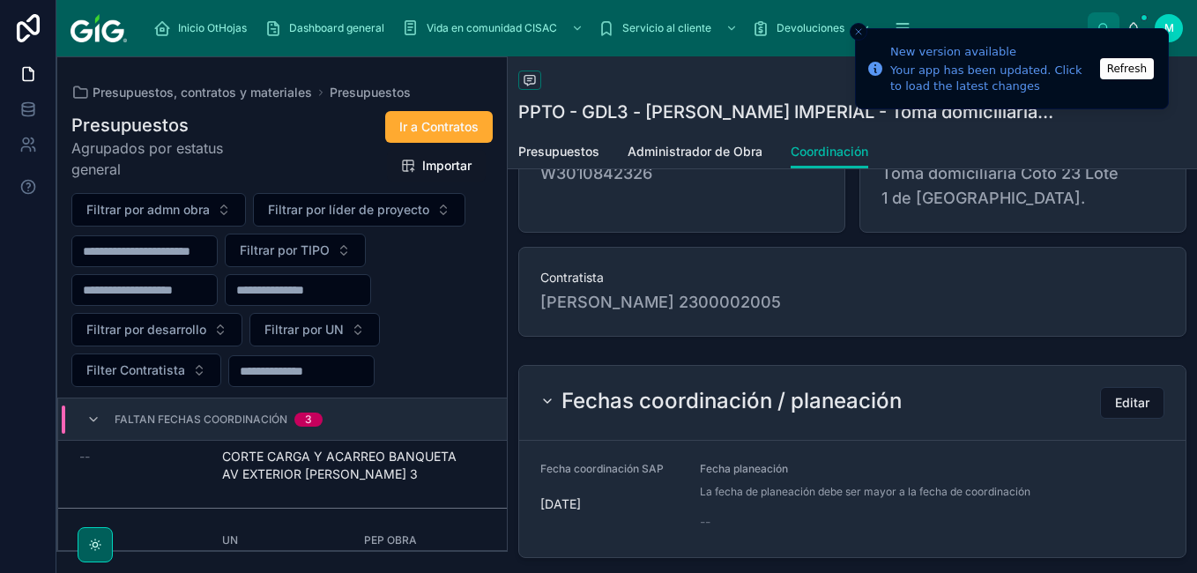
scroll to position [441, 0]
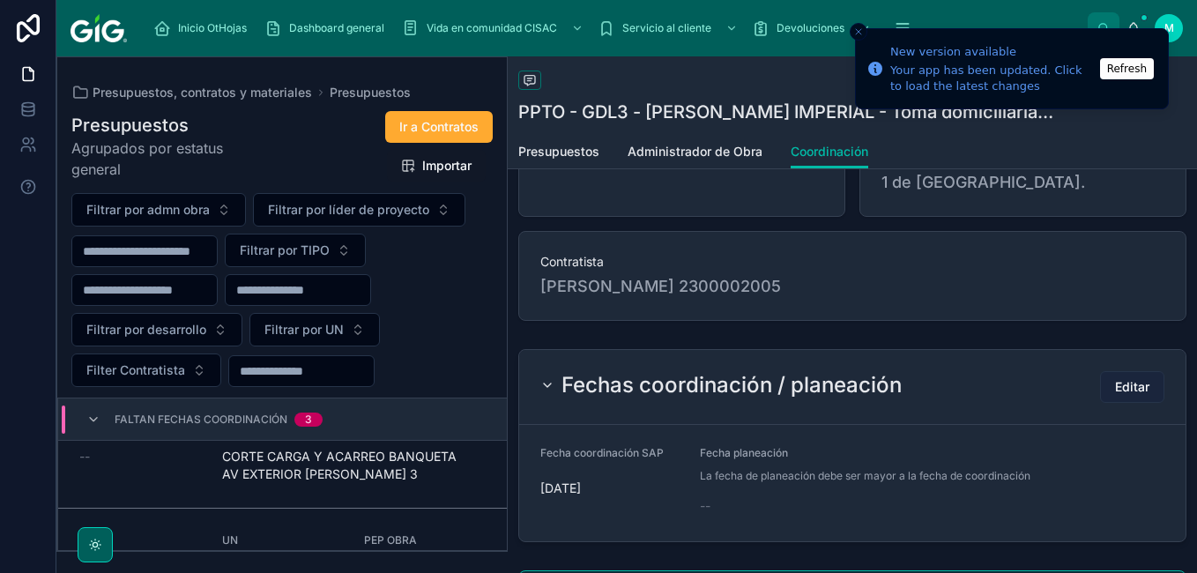
click at [1136, 386] on span "Editar" at bounding box center [1132, 387] width 34 height 18
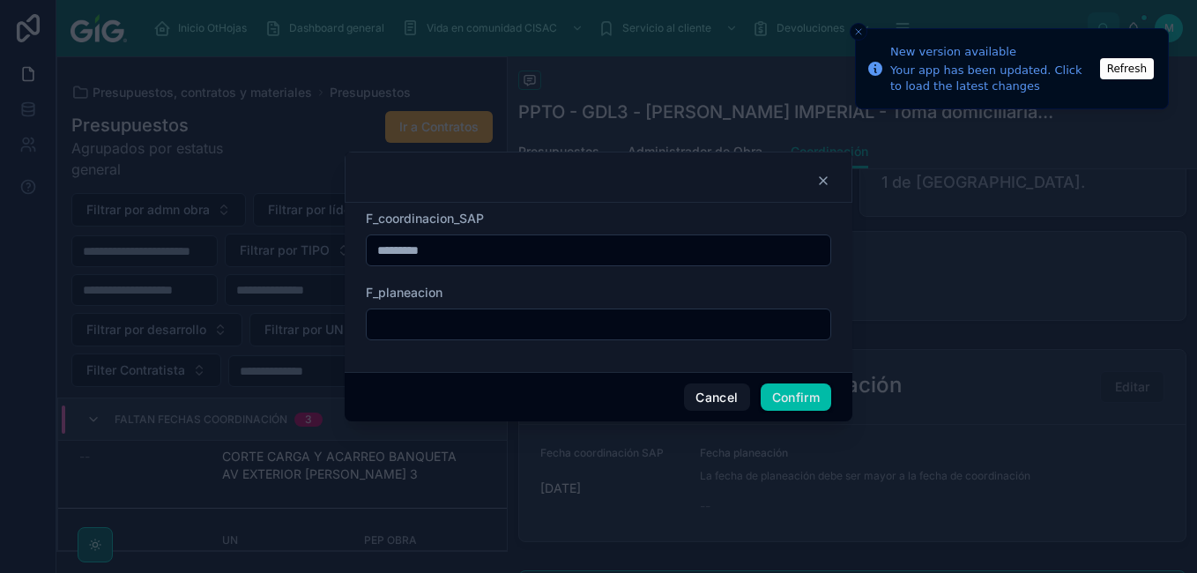
click at [452, 316] on input "text" at bounding box center [599, 324] width 464 height 25
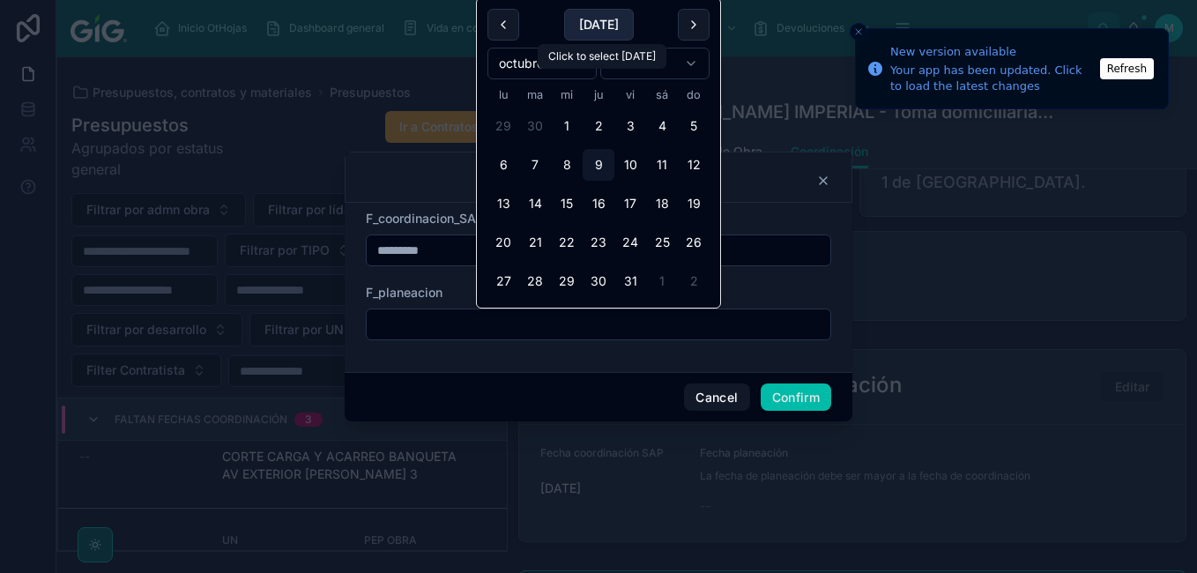
click at [575, 19] on button "[DATE]" at bounding box center [599, 25] width 70 height 32
type input "*********"
click at [805, 391] on button "Confirm" at bounding box center [796, 398] width 71 height 28
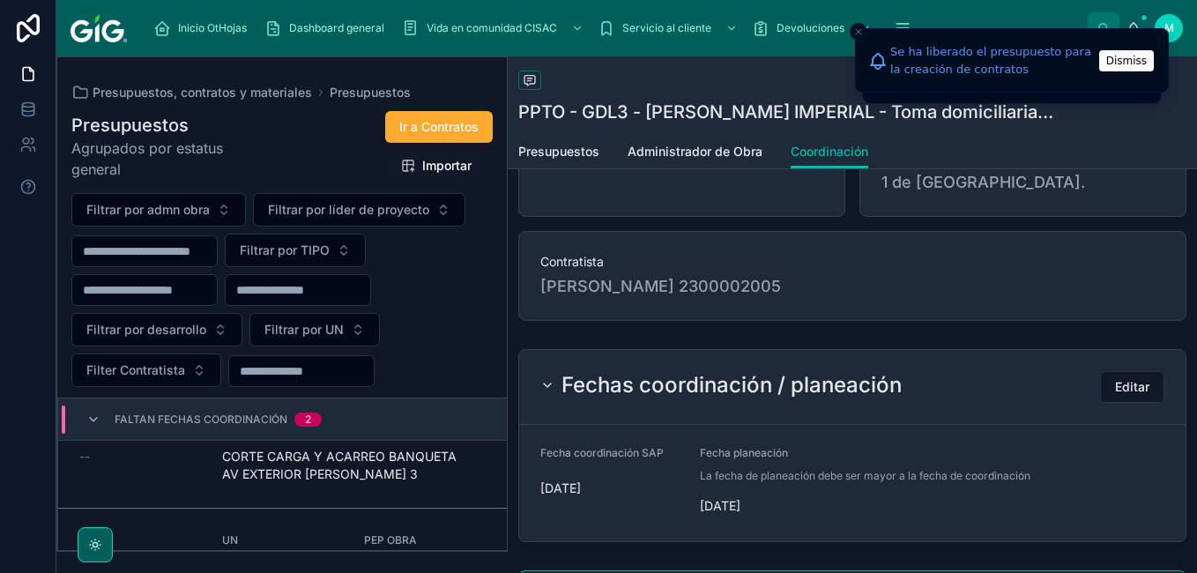
click at [368, 456] on span "CORTE CARGA Y ACARREO BANQUETA AV EXTERIOR [PERSON_NAME] 3" at bounding box center [354, 465] width 264 height 35
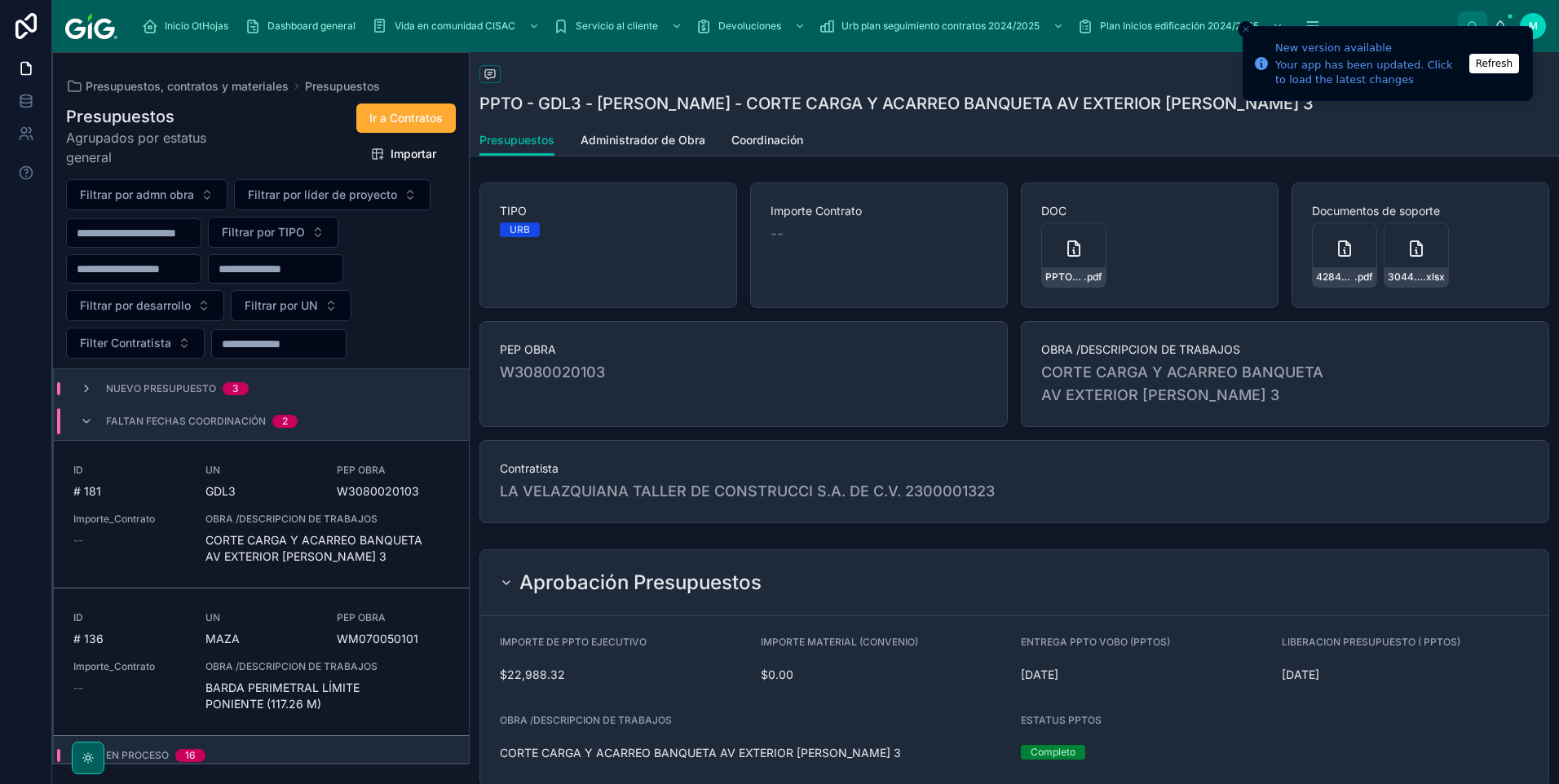
click at [327, 514] on span "OBRA /DESCRIPCION DE TRABAJOS" at bounding box center [327, 520] width 244 height 13
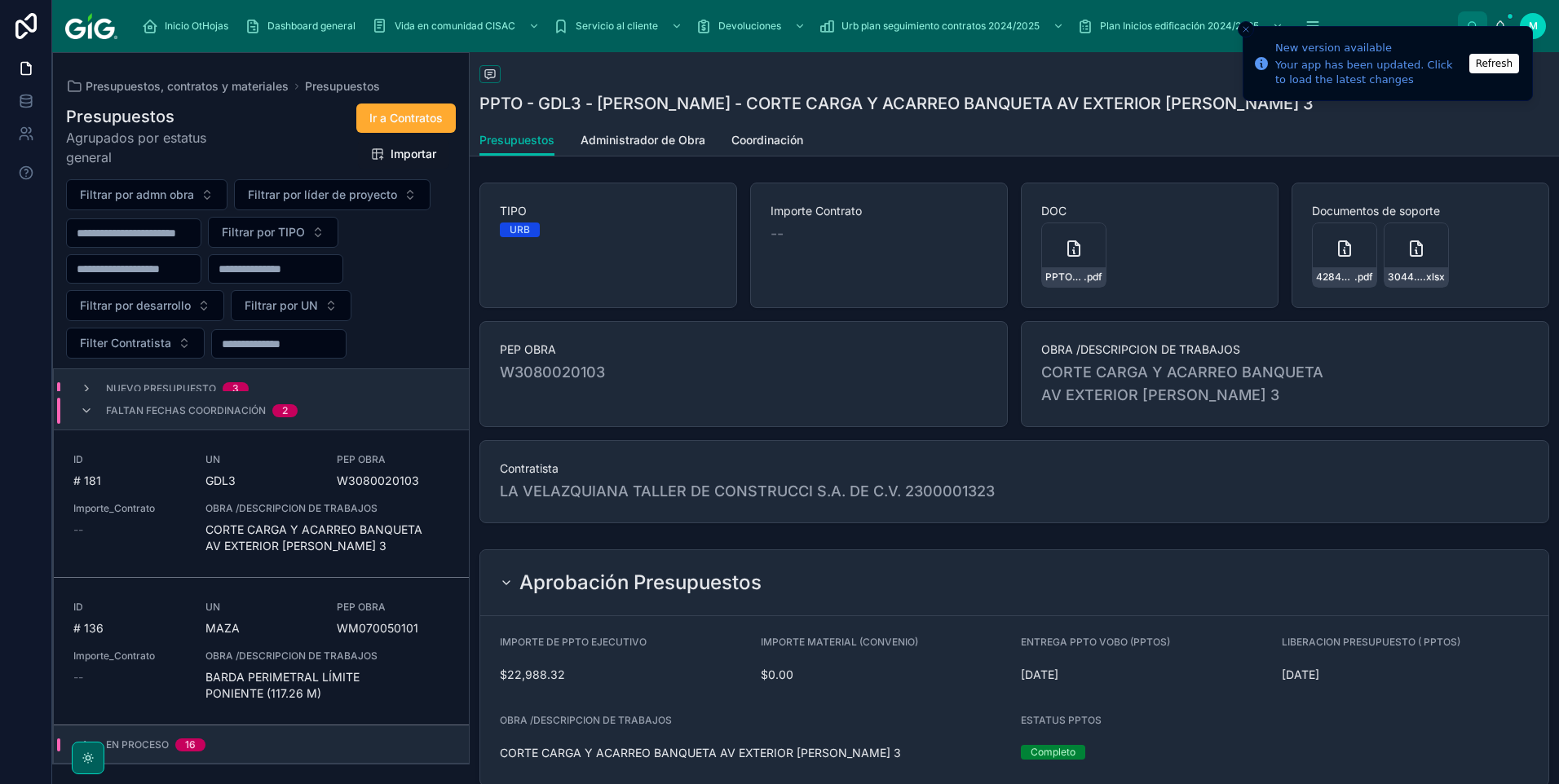
scroll to position [97, 0]
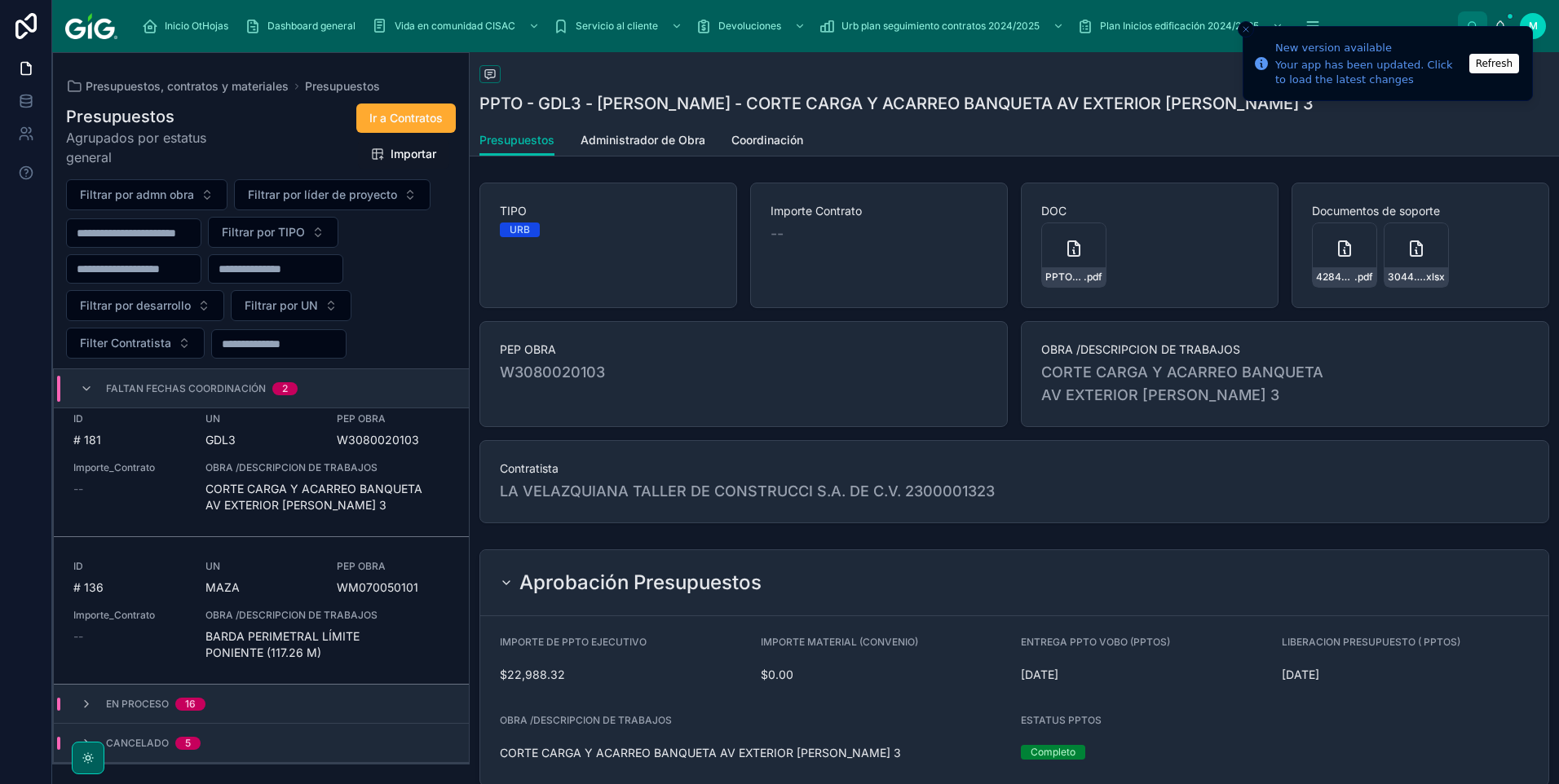
click at [320, 529] on span "BARDA PERIMETRAL LÍMITE PONIENTE (117.26 M)" at bounding box center [327, 644] width 244 height 32
